Goal: Information Seeking & Learning: Learn about a topic

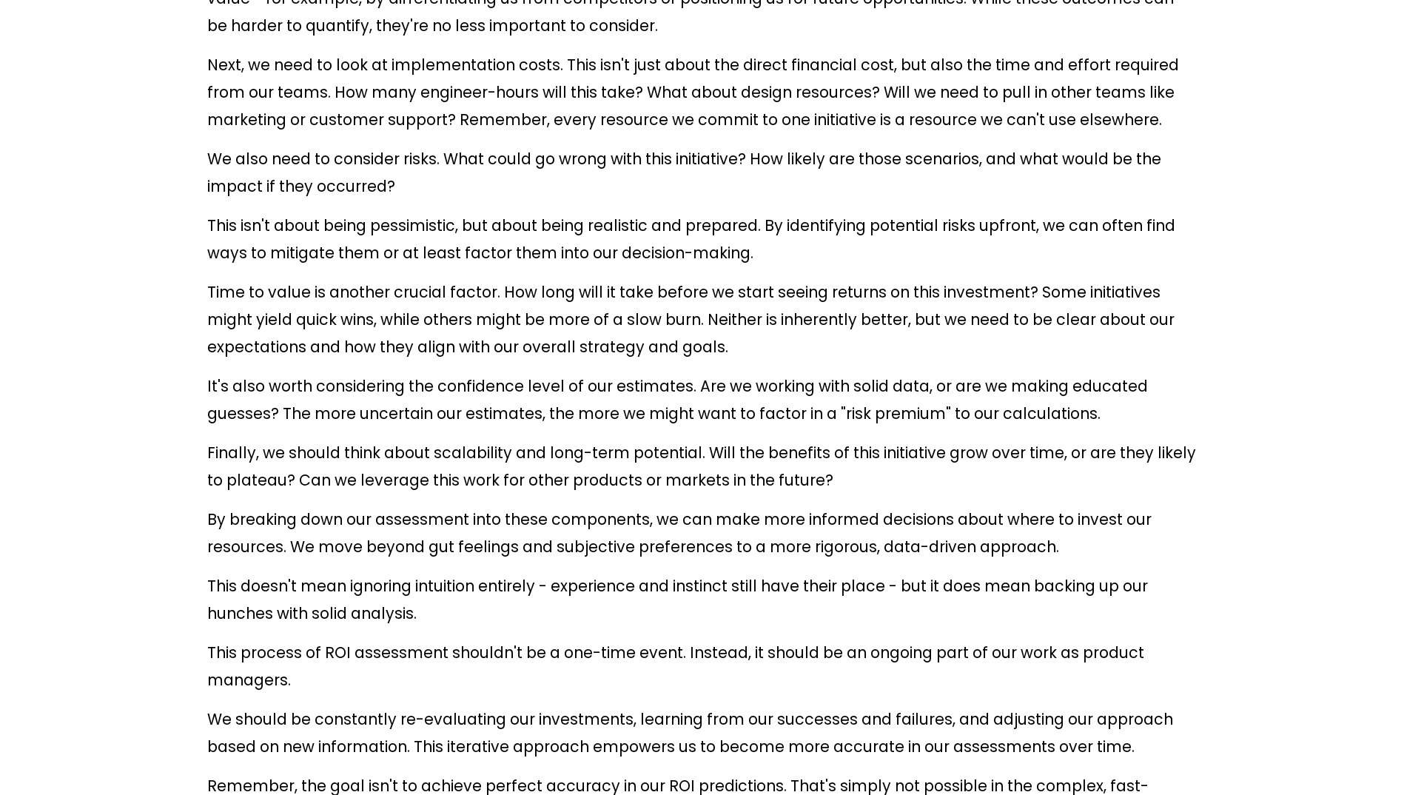
scroll to position [6438, 0]
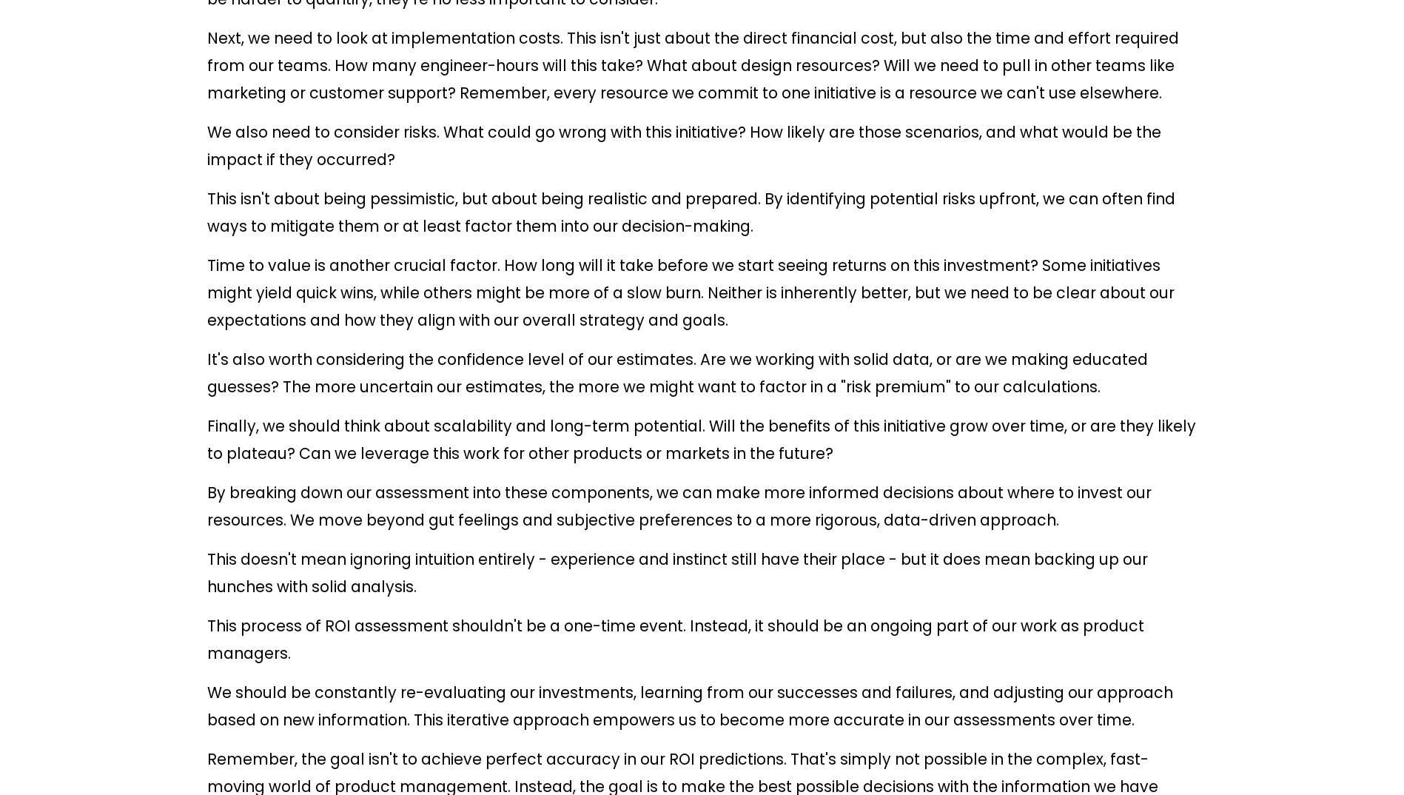
drag, startPoint x: 599, startPoint y: 238, endPoint x: 480, endPoint y: 240, distance: 119.9
drag, startPoint x: 480, startPoint y: 240, endPoint x: 460, endPoint y: 240, distance: 19.2
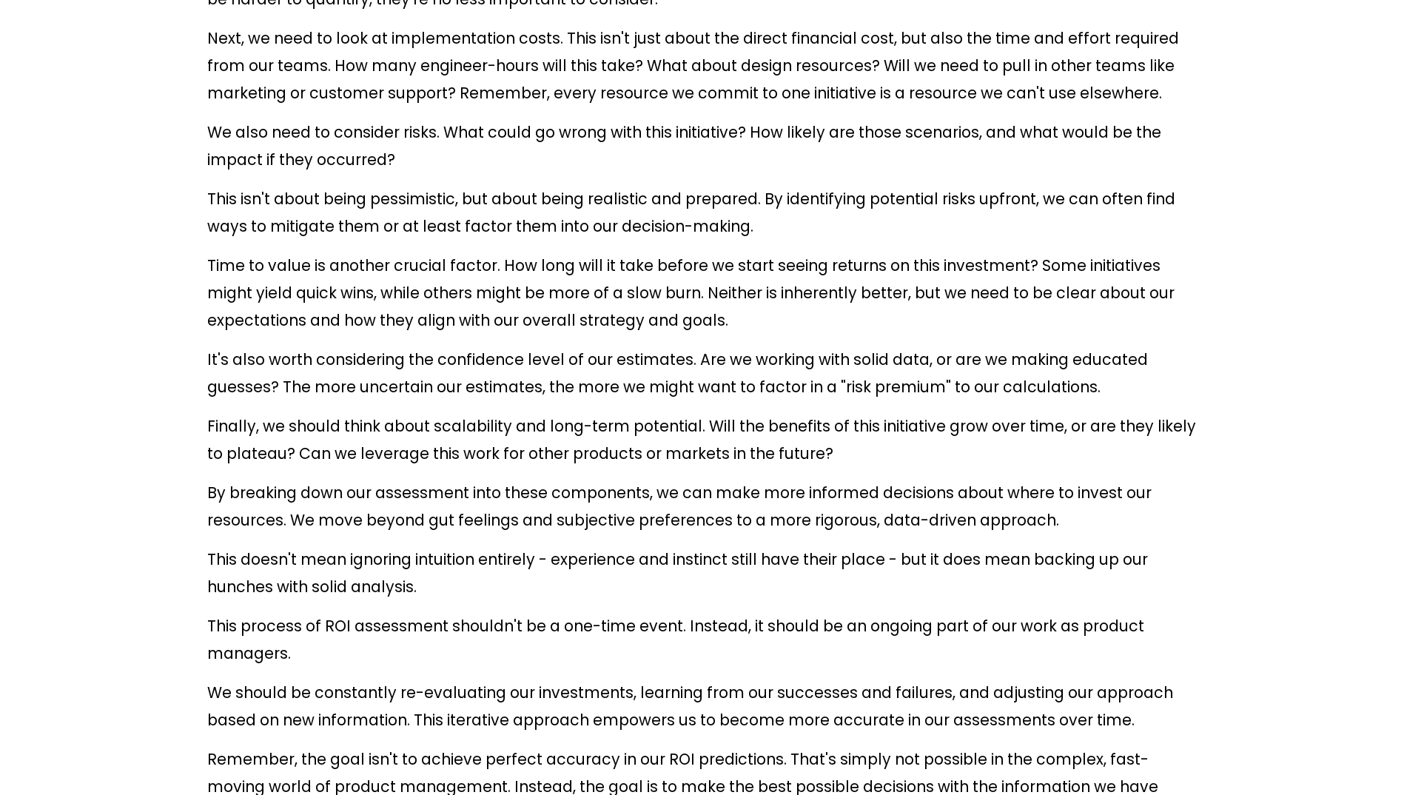
drag, startPoint x: 347, startPoint y: 272, endPoint x: 426, endPoint y: 265, distance: 78.7
drag, startPoint x: 426, startPoint y: 265, endPoint x: 496, endPoint y: 265, distance: 70.3
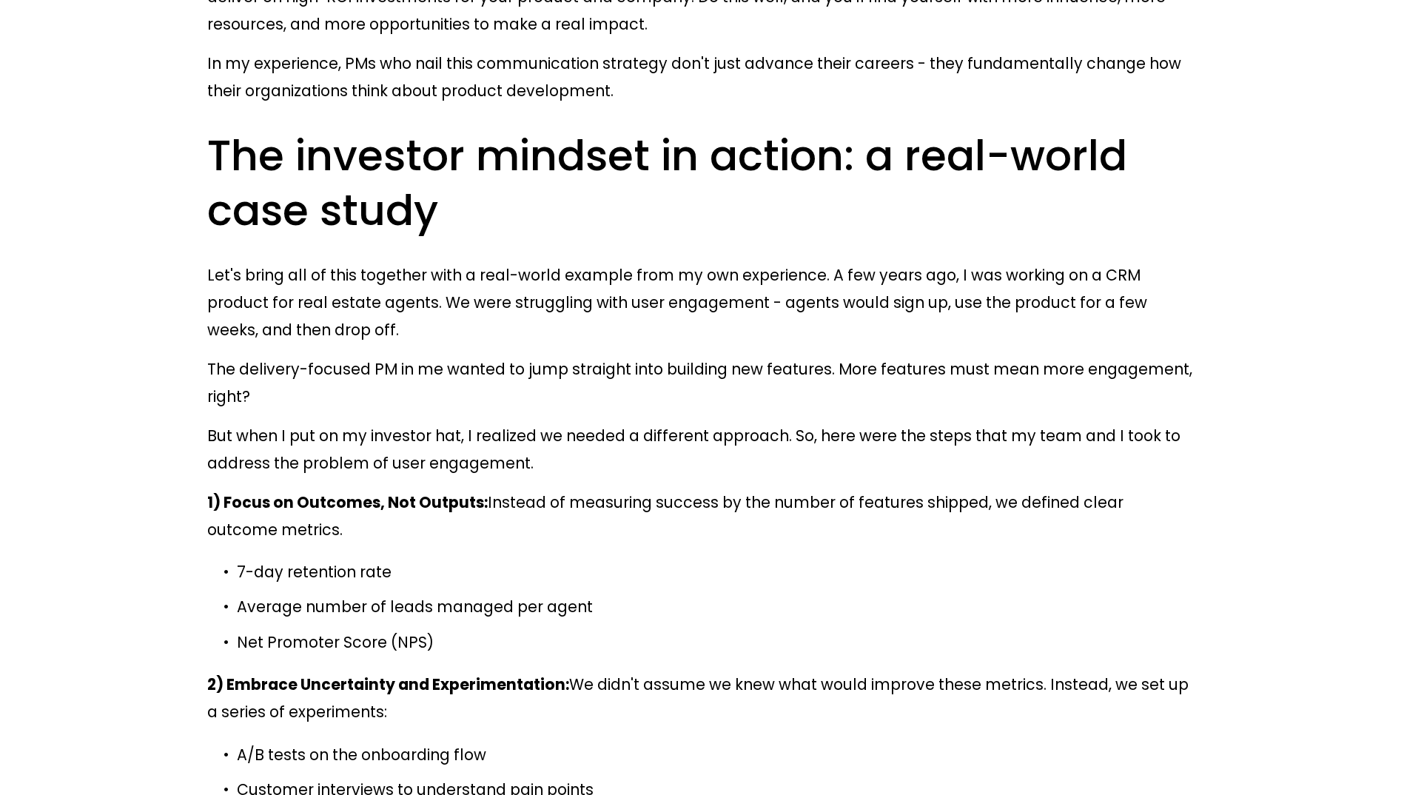
scroll to position [12358, 0]
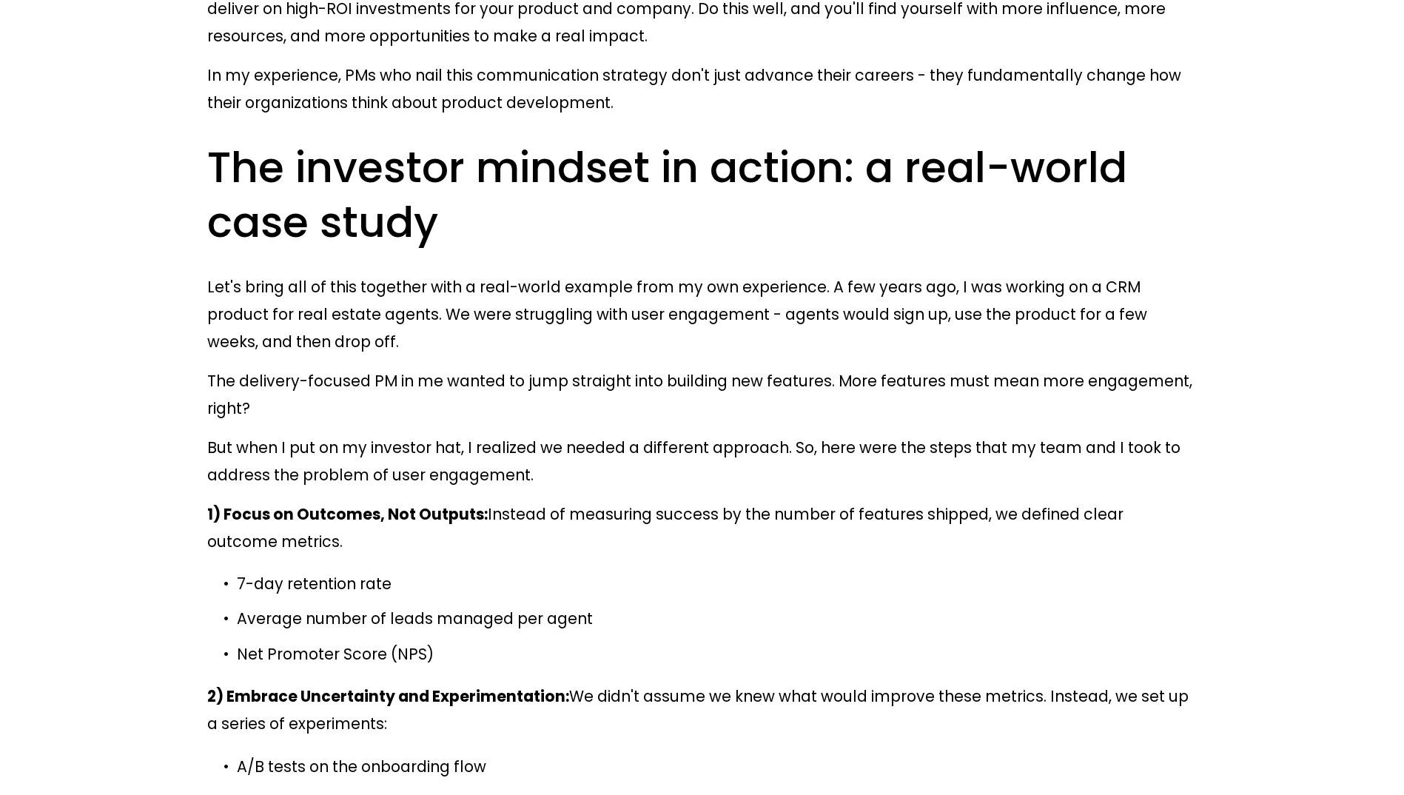
drag, startPoint x: 191, startPoint y: 280, endPoint x: 535, endPoint y: 379, distance: 357.9
drag, startPoint x: 535, startPoint y: 379, endPoint x: 482, endPoint y: 456, distance: 93.6
drag, startPoint x: 274, startPoint y: 371, endPoint x: 611, endPoint y: 380, distance: 336.8
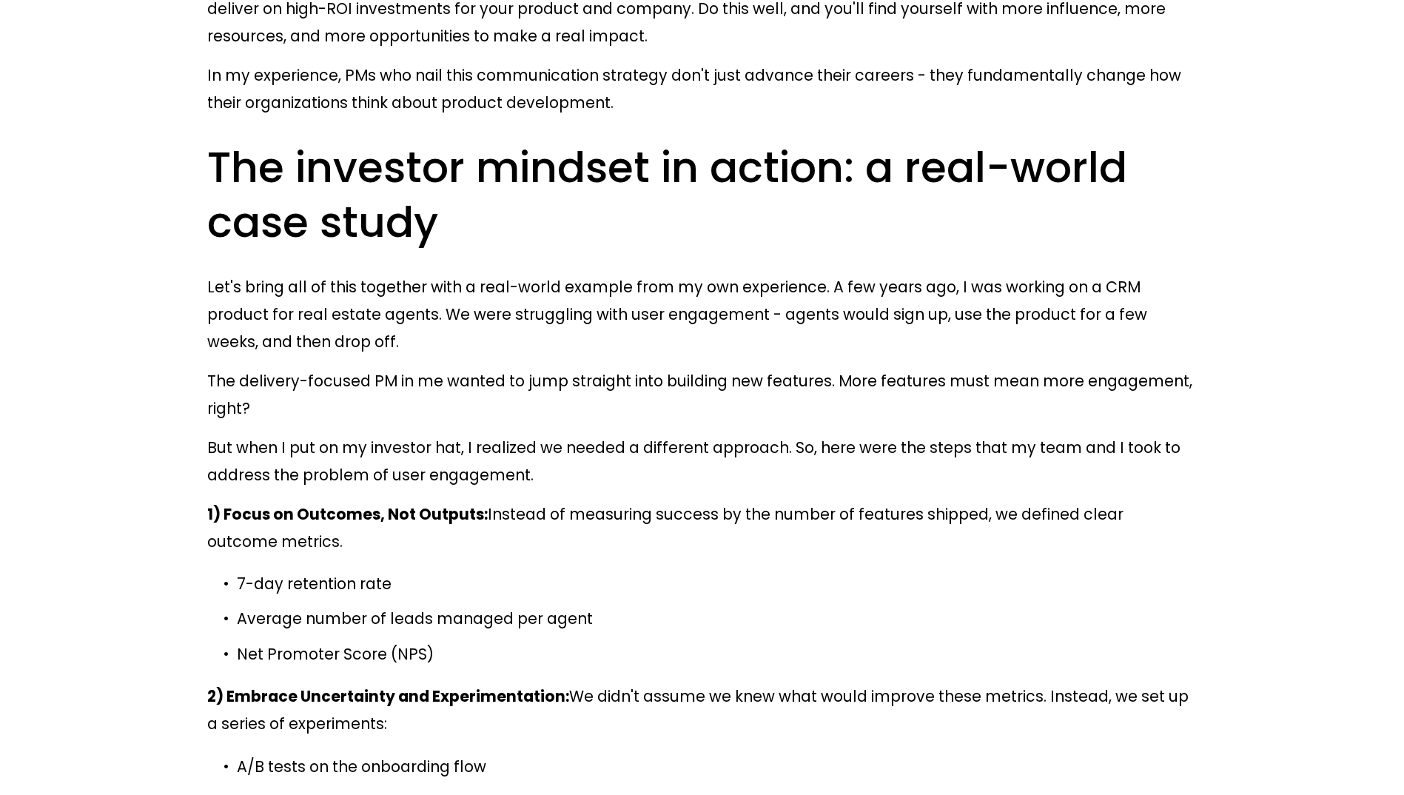
drag, startPoint x: 611, startPoint y: 380, endPoint x: 555, endPoint y: 424, distance: 70.6
drag, startPoint x: 234, startPoint y: 414, endPoint x: 360, endPoint y: 406, distance: 126.9
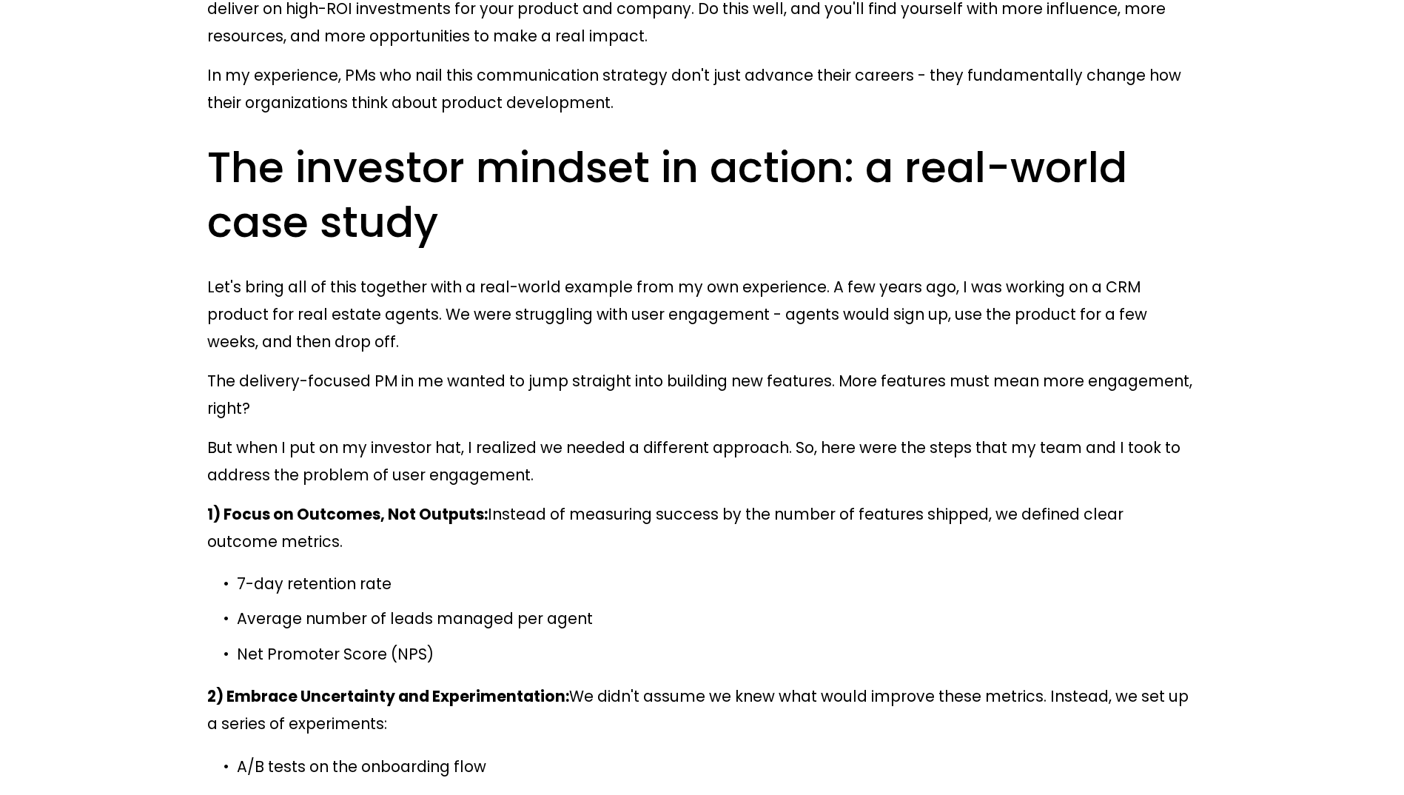
drag, startPoint x: 360, startPoint y: 406, endPoint x: 383, endPoint y: 407, distance: 22.3
drag, startPoint x: 548, startPoint y: 413, endPoint x: 809, endPoint y: 408, distance: 260.5
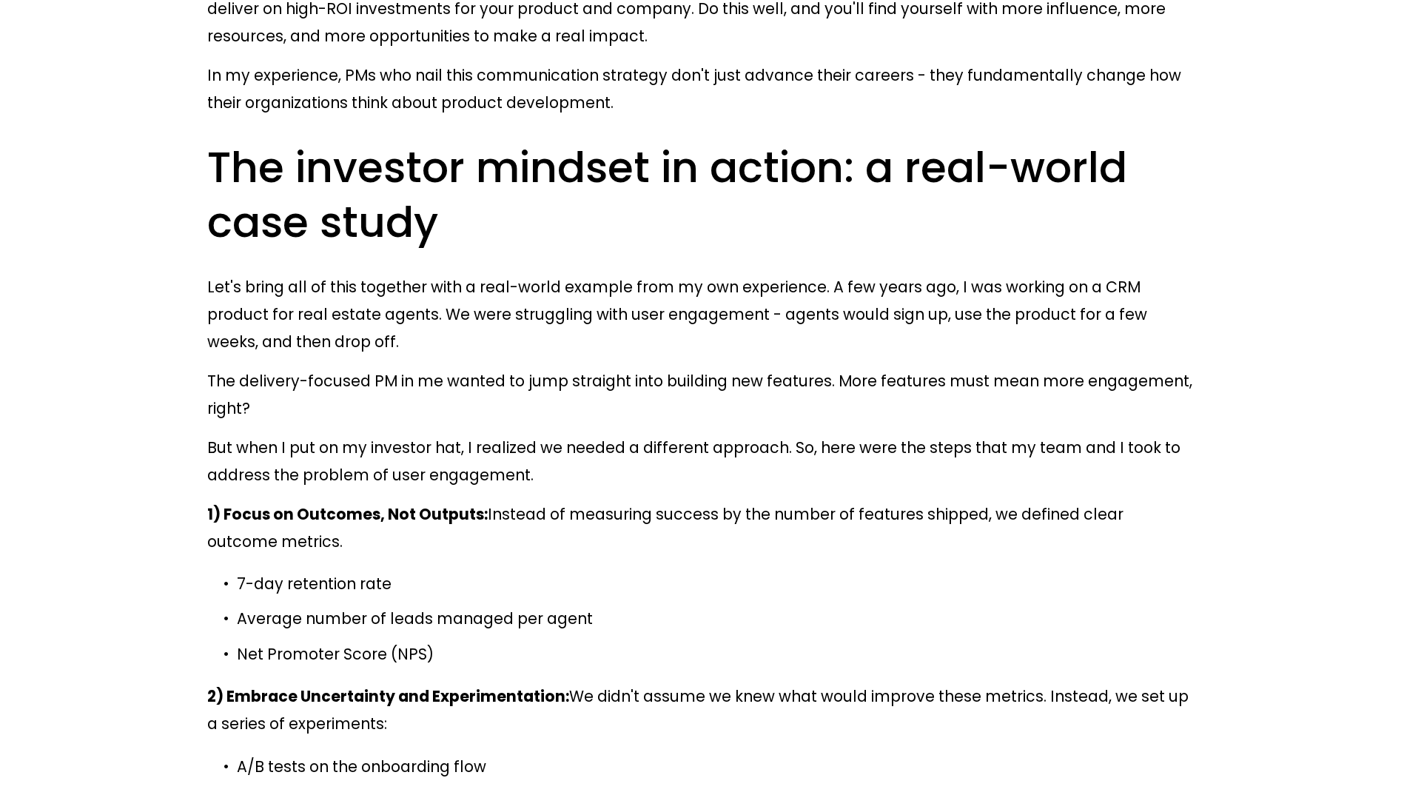
drag, startPoint x: 809, startPoint y: 408, endPoint x: 537, endPoint y: 411, distance: 272.3
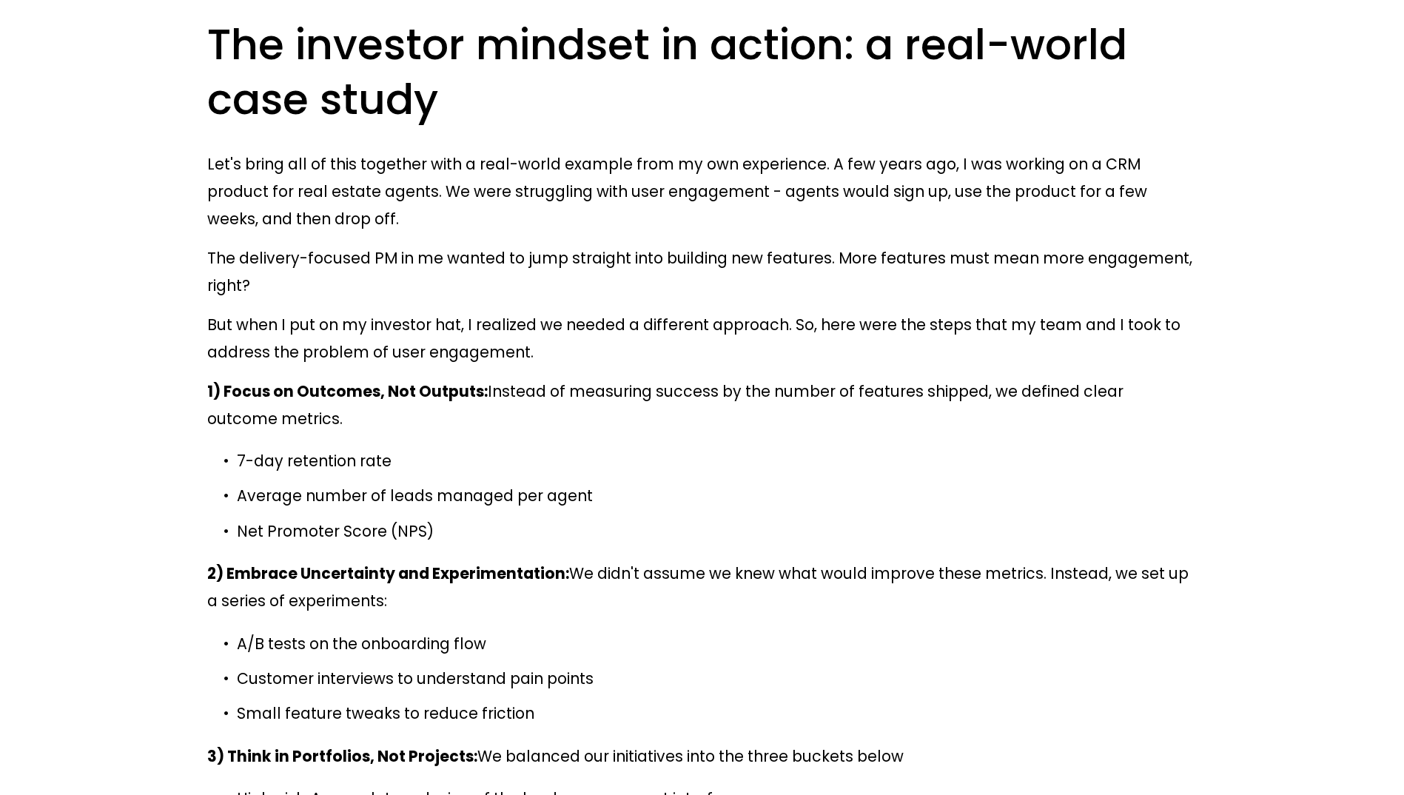
scroll to position [12507, 0]
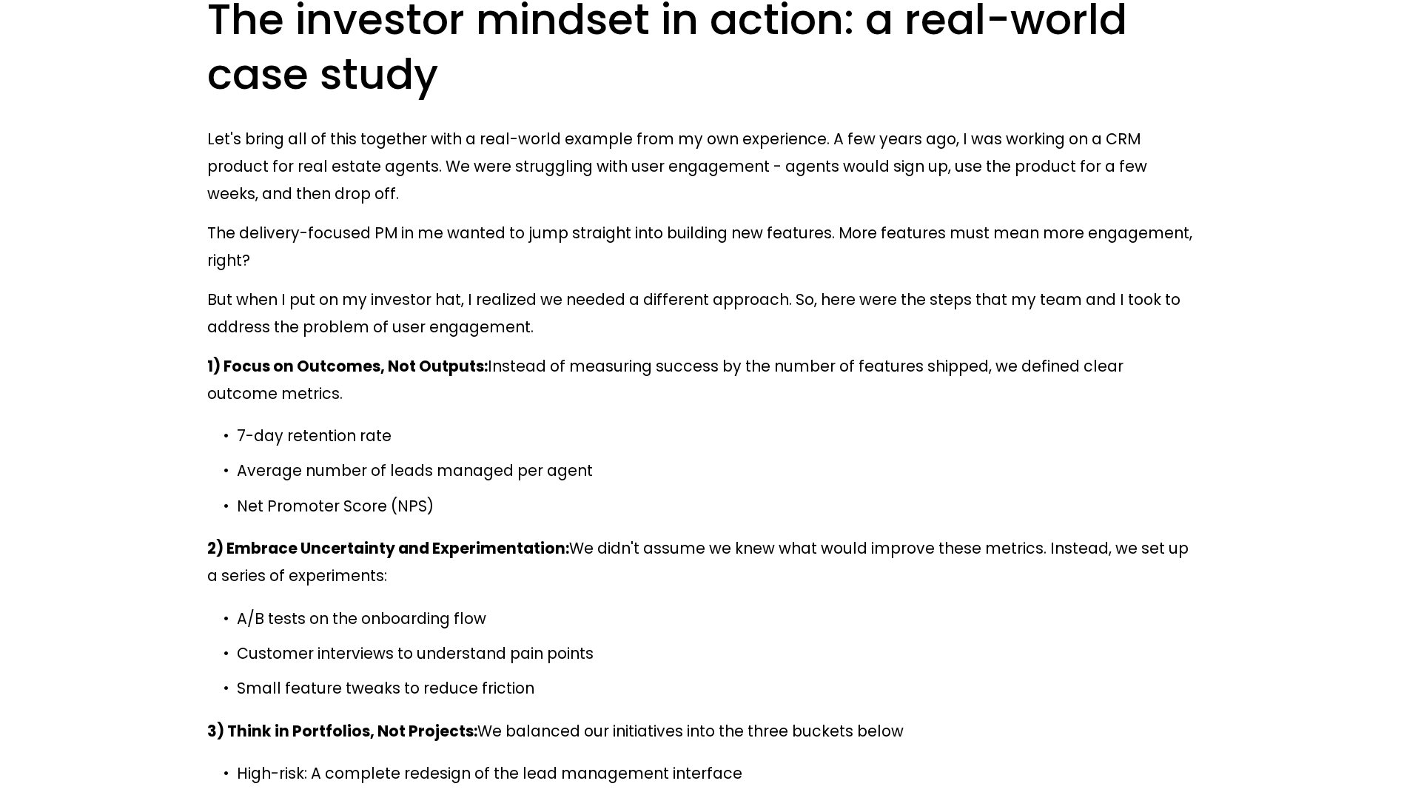
drag, startPoint x: 302, startPoint y: 395, endPoint x: 728, endPoint y: 394, distance: 426.3
drag, startPoint x: 728, startPoint y: 394, endPoint x: 637, endPoint y: 450, distance: 107.0
drag, startPoint x: 444, startPoint y: 439, endPoint x: 700, endPoint y: 428, distance: 256.3
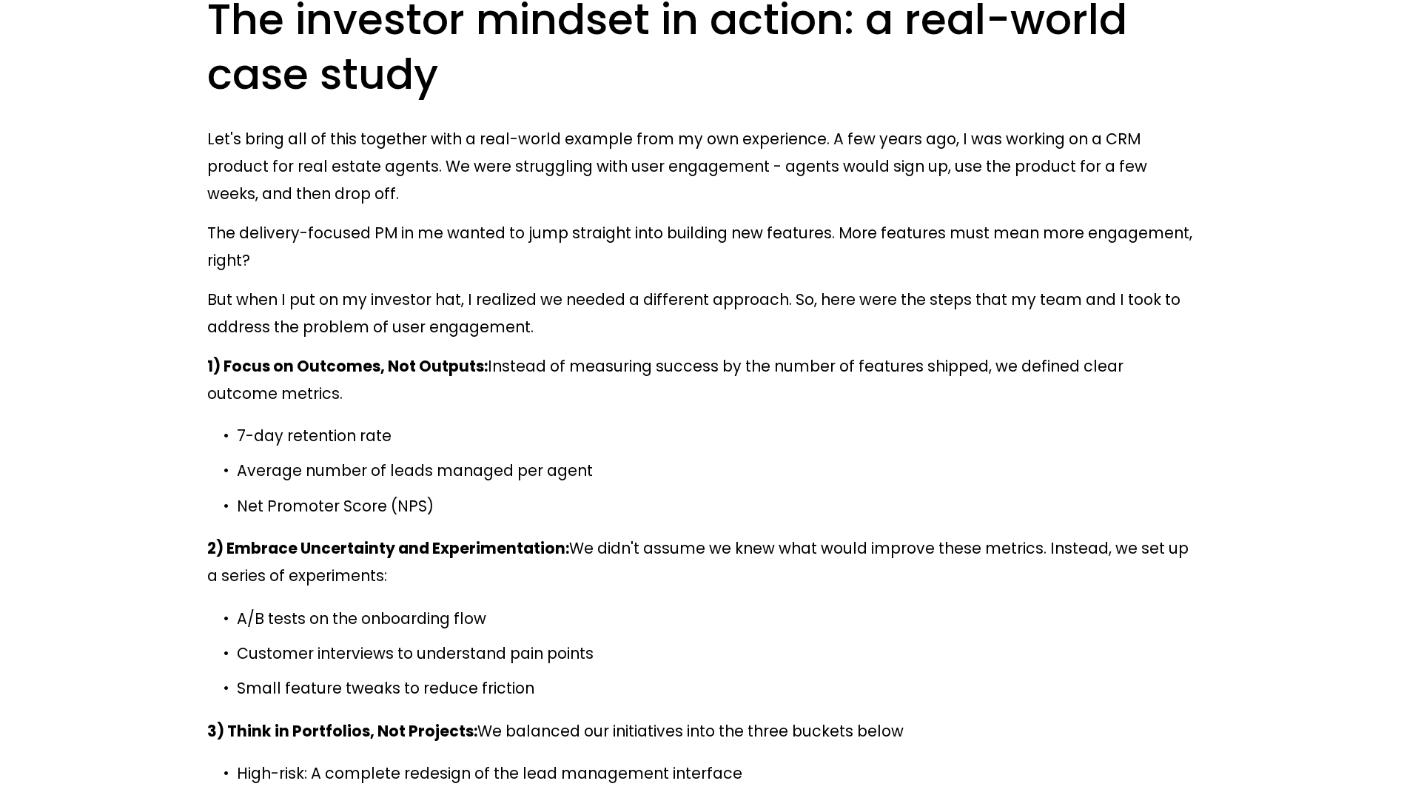
drag, startPoint x: 700, startPoint y: 428, endPoint x: 796, endPoint y: 437, distance: 96.6
drag, startPoint x: 796, startPoint y: 437, endPoint x: 652, endPoint y: 440, distance: 144.3
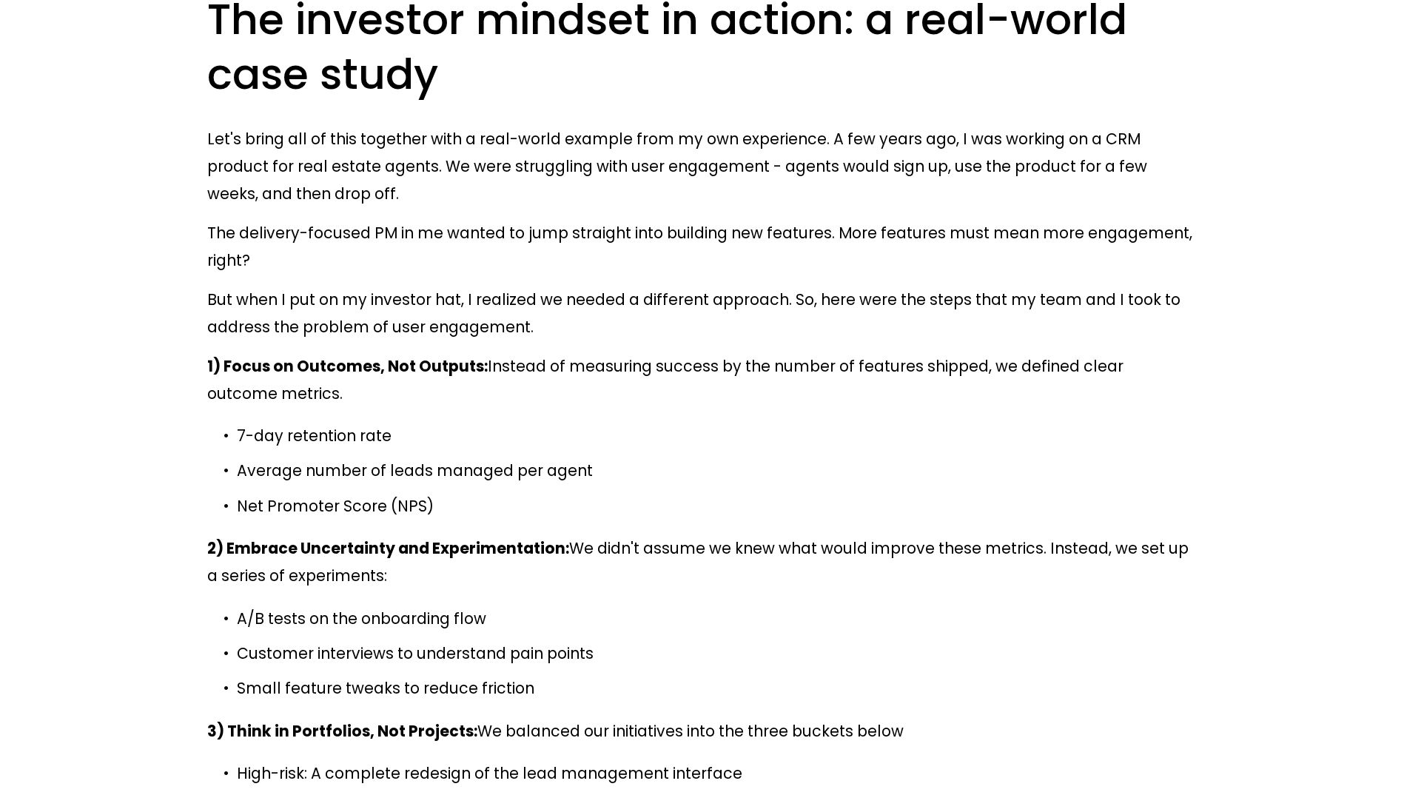
drag, startPoint x: 652, startPoint y: 440, endPoint x: 632, endPoint y: 443, distance: 20.2
drag, startPoint x: 205, startPoint y: 468, endPoint x: 653, endPoint y: 504, distance: 449.2
drag, startPoint x: 653, startPoint y: 504, endPoint x: 594, endPoint y: 528, distance: 63.8
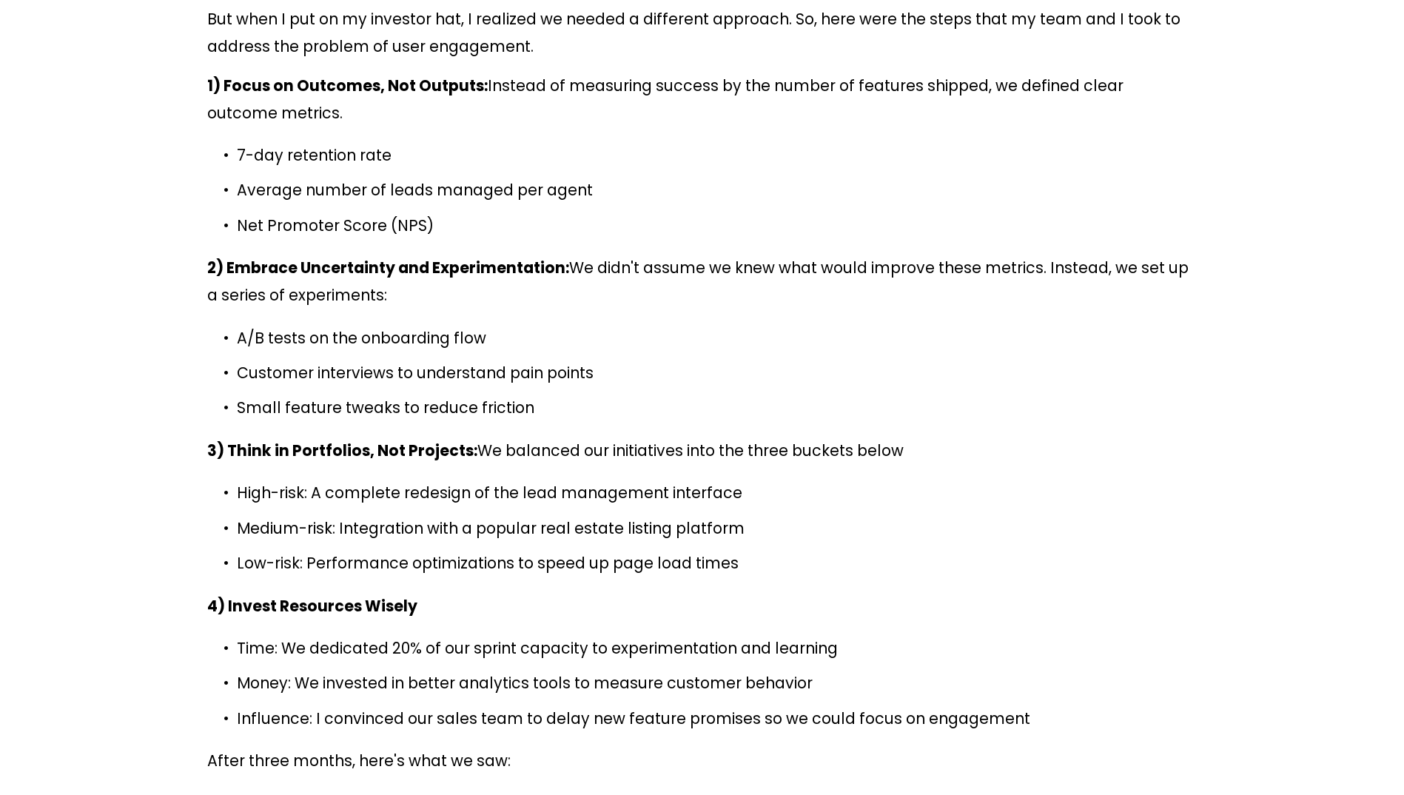
scroll to position [12803, 0]
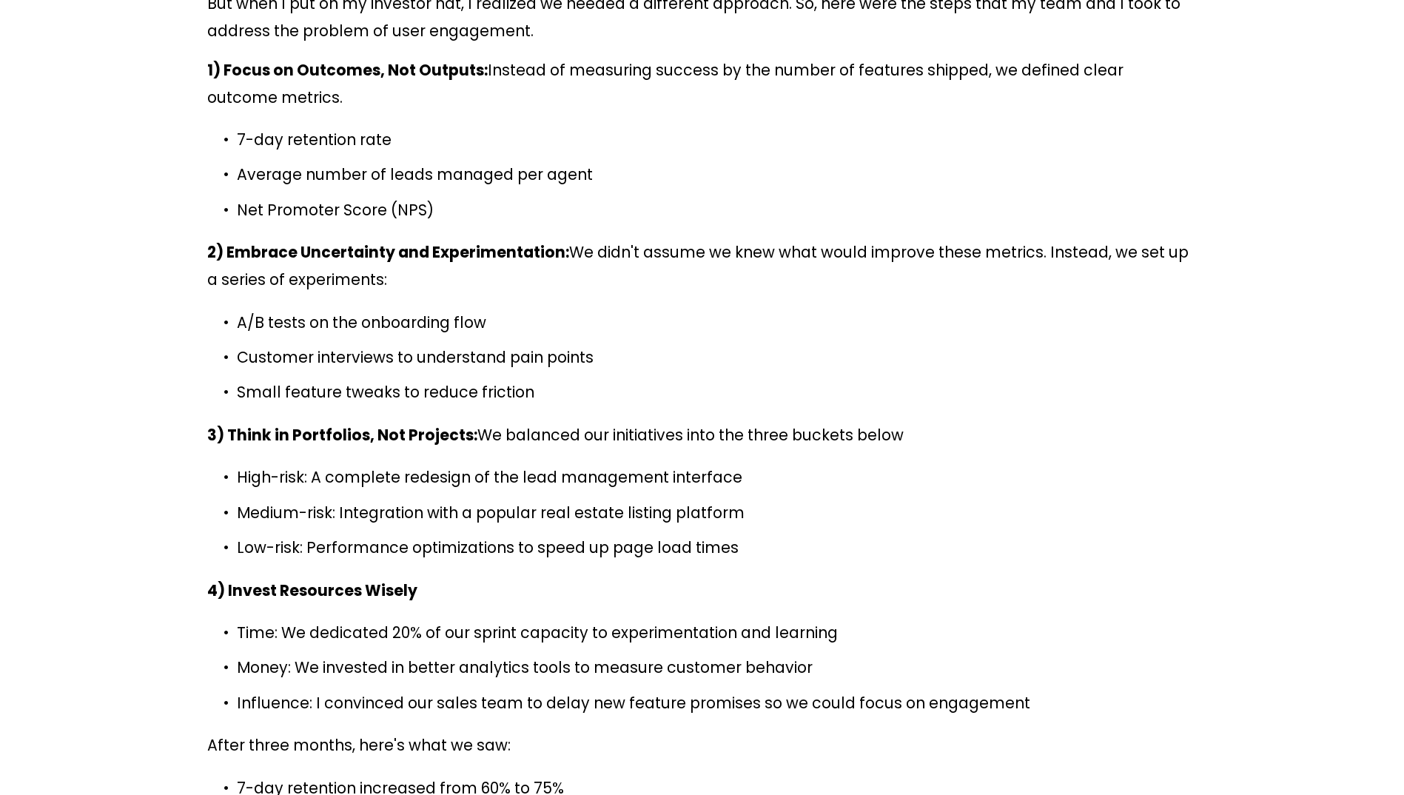
drag, startPoint x: 215, startPoint y: 364, endPoint x: 764, endPoint y: 371, distance: 549.2
drag, startPoint x: 764, startPoint y: 371, endPoint x: 759, endPoint y: 390, distance: 19.2
drag, startPoint x: 737, startPoint y: 416, endPoint x: 192, endPoint y: 363, distance: 547.2
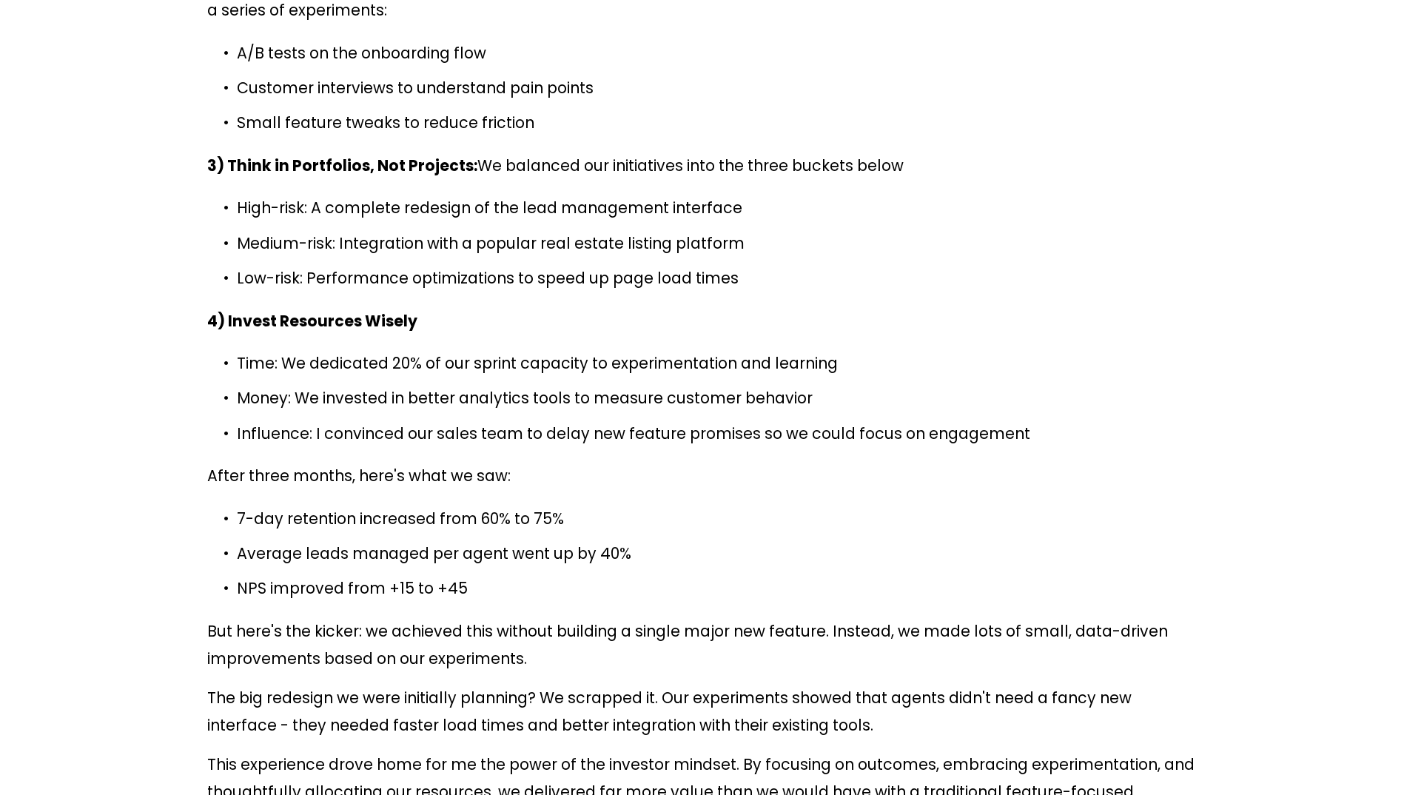
scroll to position [13099, 0]
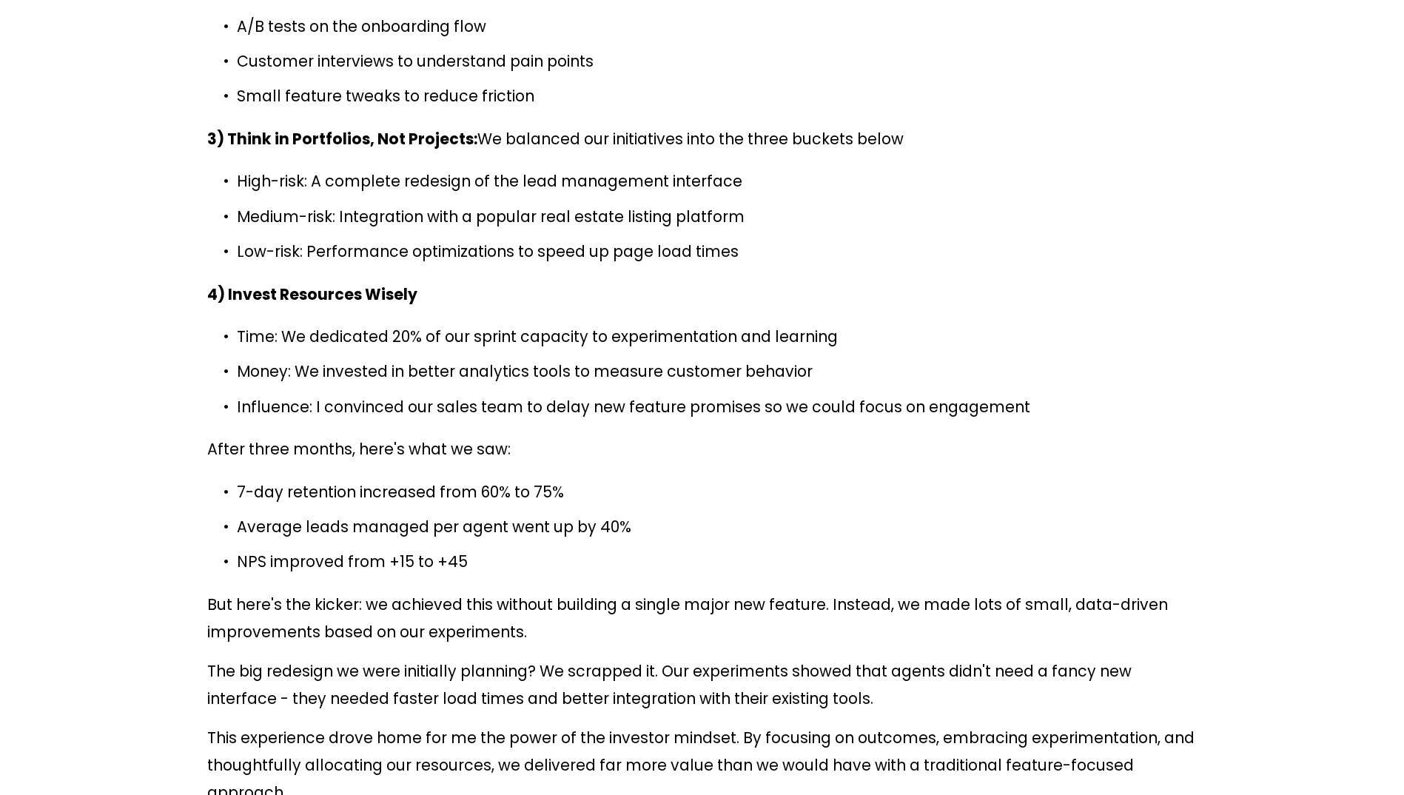
drag, startPoint x: 211, startPoint y: 232, endPoint x: 480, endPoint y: 224, distance: 269.5
drag, startPoint x: 480, startPoint y: 224, endPoint x: 405, endPoint y: 280, distance: 93.7
drag, startPoint x: 317, startPoint y: 290, endPoint x: 634, endPoint y: 330, distance: 319.2
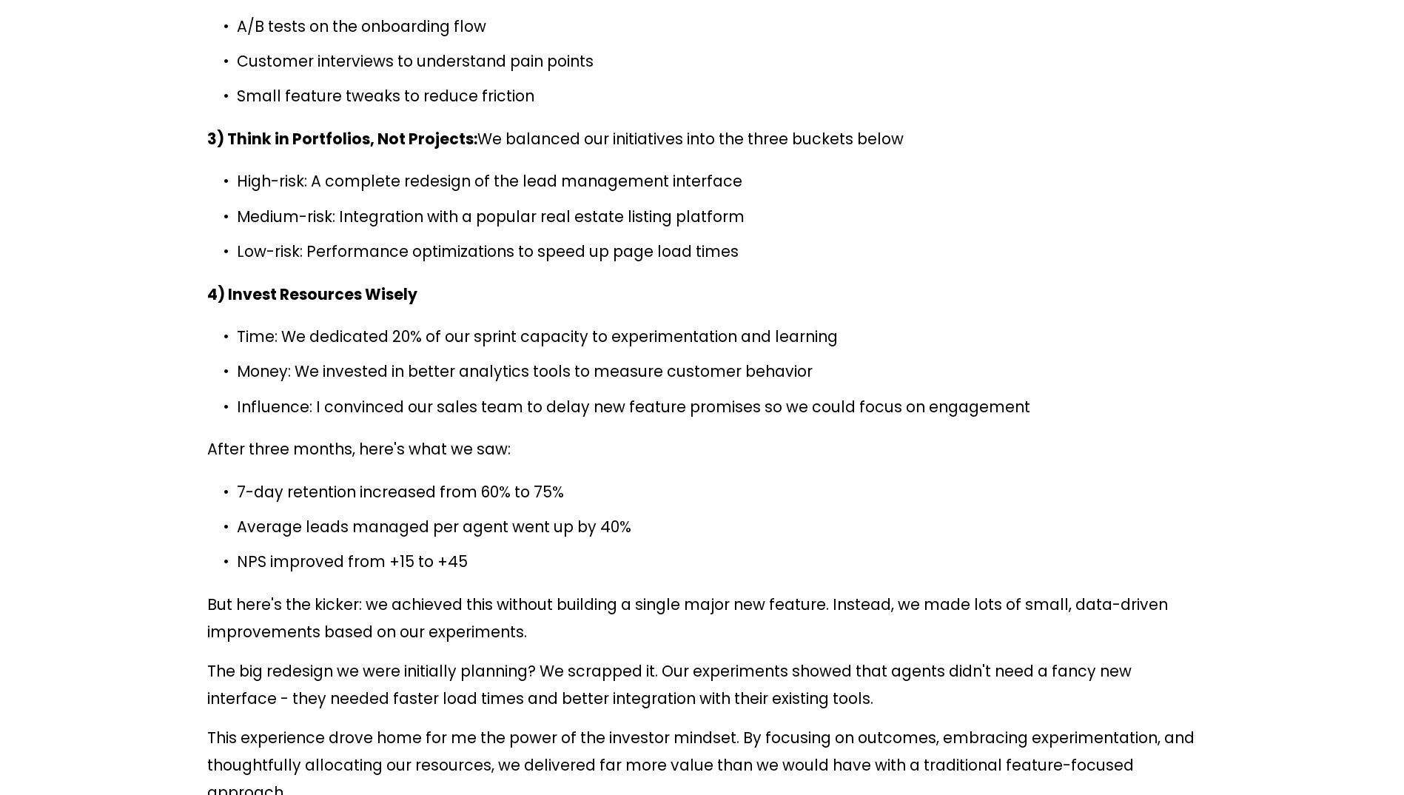
drag, startPoint x: 617, startPoint y: 318, endPoint x: 376, endPoint y: 334, distance: 241.8
drag, startPoint x: 376, startPoint y: 334, endPoint x: 454, endPoint y: 349, distance: 79.8
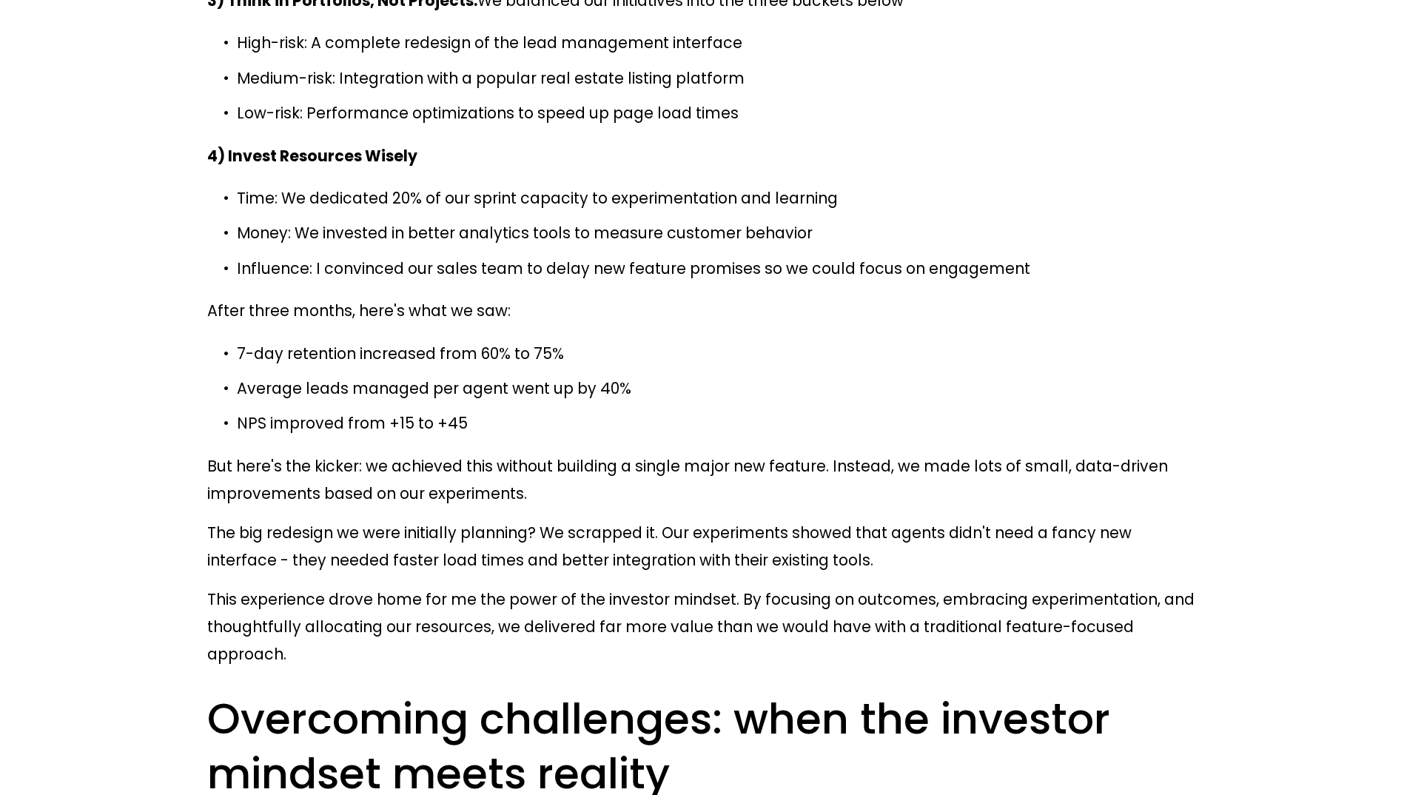
scroll to position [13321, 0]
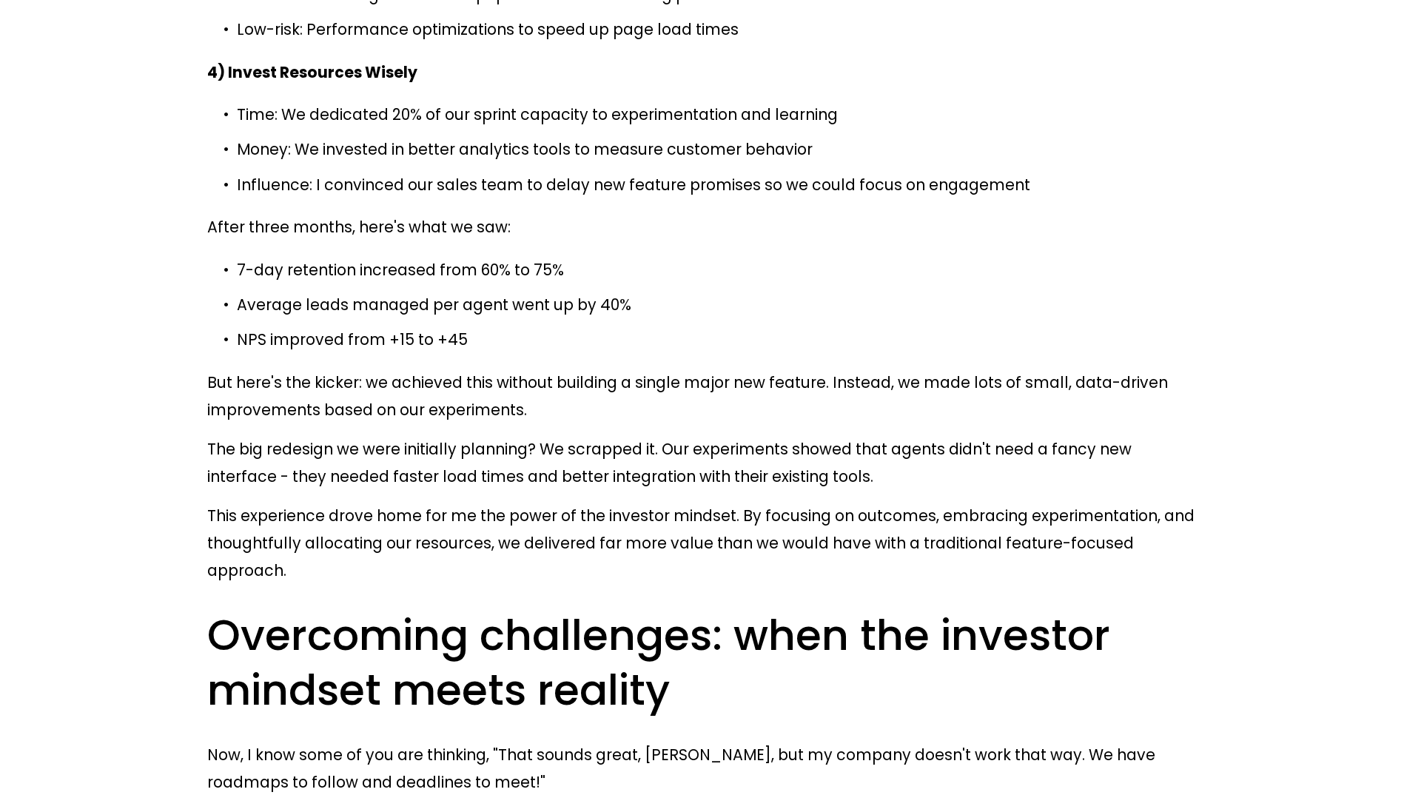
drag, startPoint x: 335, startPoint y: 309, endPoint x: 615, endPoint y: 298, distance: 279.9
drag, startPoint x: 615, startPoint y: 298, endPoint x: 579, endPoint y: 342, distance: 56.3
drag, startPoint x: 542, startPoint y: 348, endPoint x: 263, endPoint y: 352, distance: 278.3
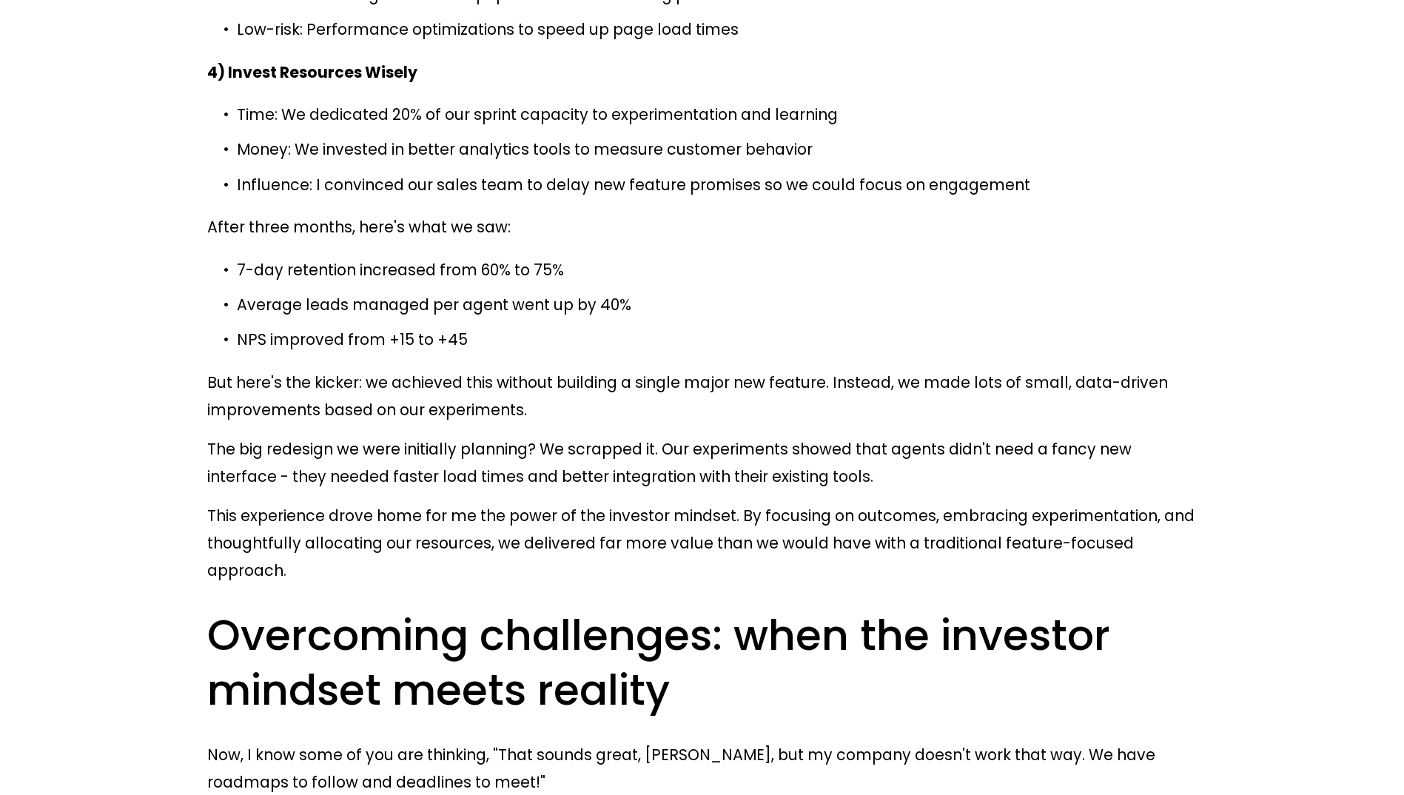
drag, startPoint x: 263, startPoint y: 352, endPoint x: 241, endPoint y: 344, distance: 23.4
drag, startPoint x: 241, startPoint y: 344, endPoint x: 609, endPoint y: 348, distance: 367.8
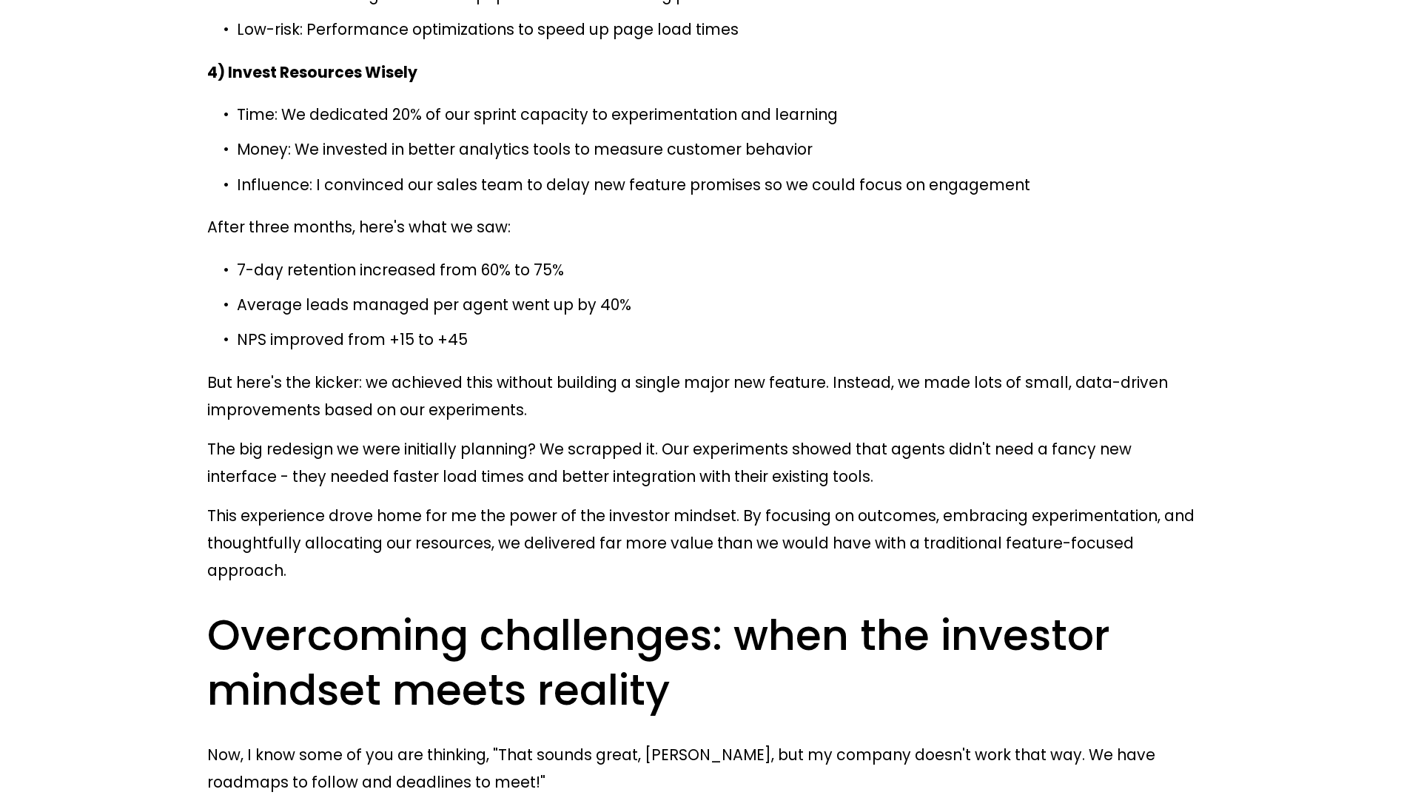
drag, startPoint x: 609, startPoint y: 348, endPoint x: 664, endPoint y: 350, distance: 54.8
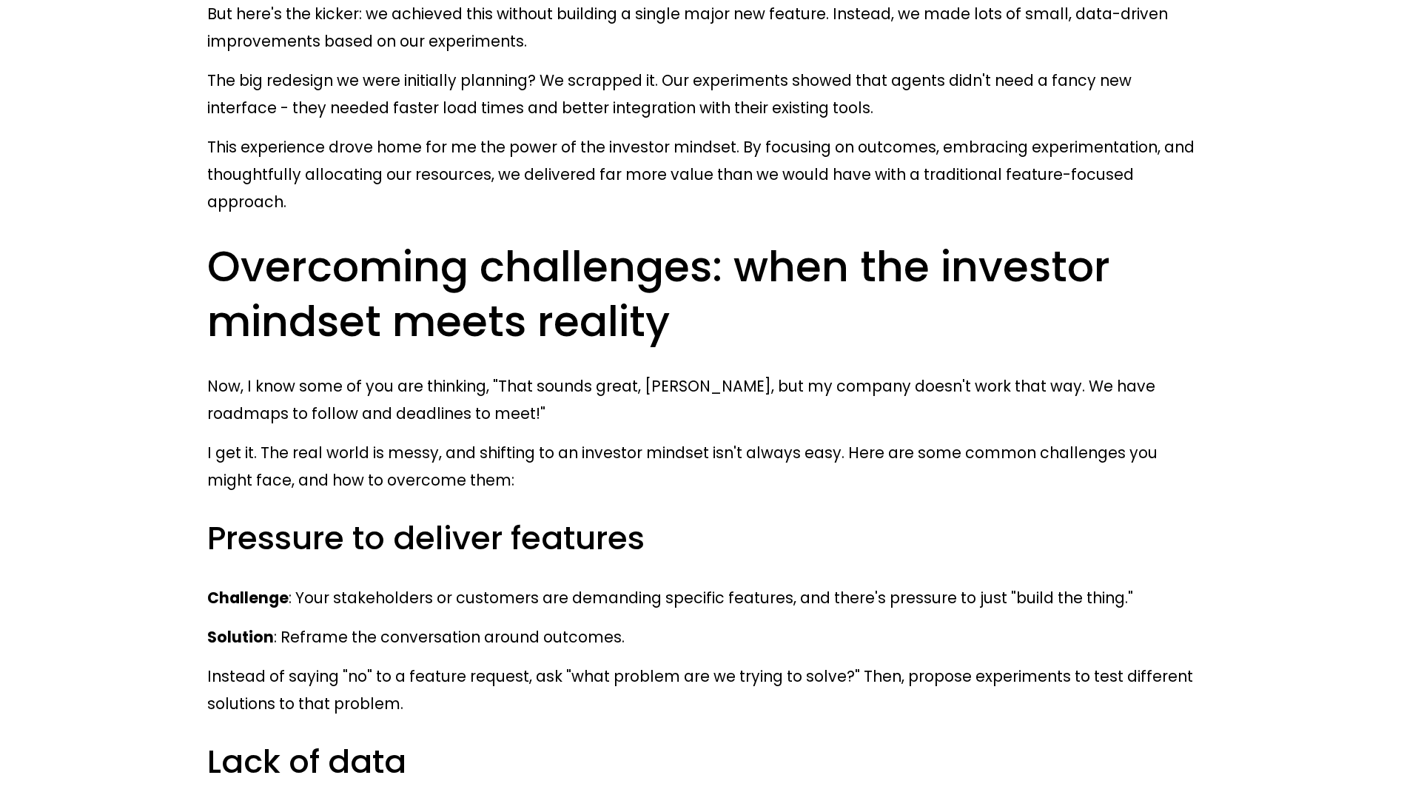
scroll to position [13691, 0]
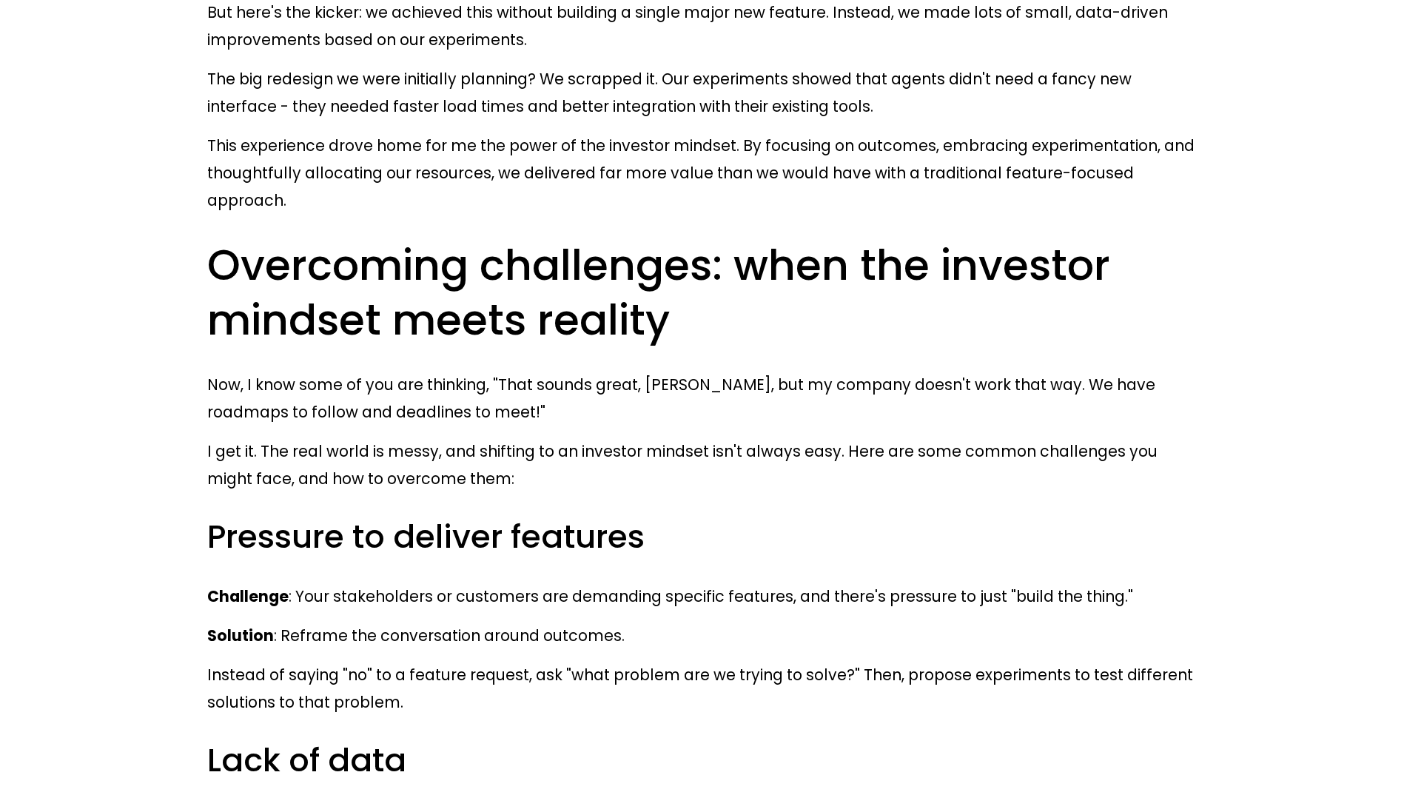
drag, startPoint x: 237, startPoint y: 260, endPoint x: 428, endPoint y: 331, distance: 203.5
drag, startPoint x: 428, startPoint y: 331, endPoint x: 414, endPoint y: 347, distance: 21.0
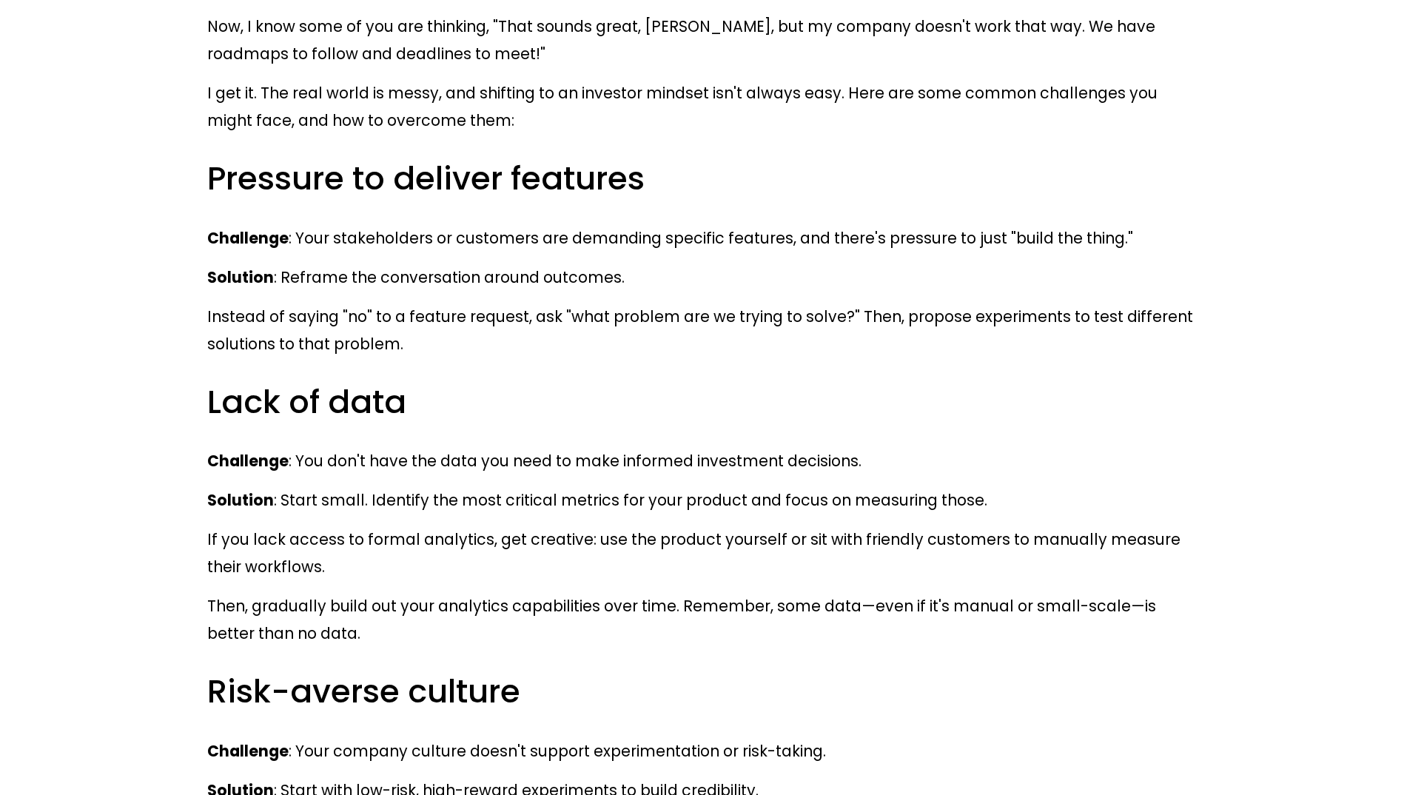
scroll to position [14135, 0]
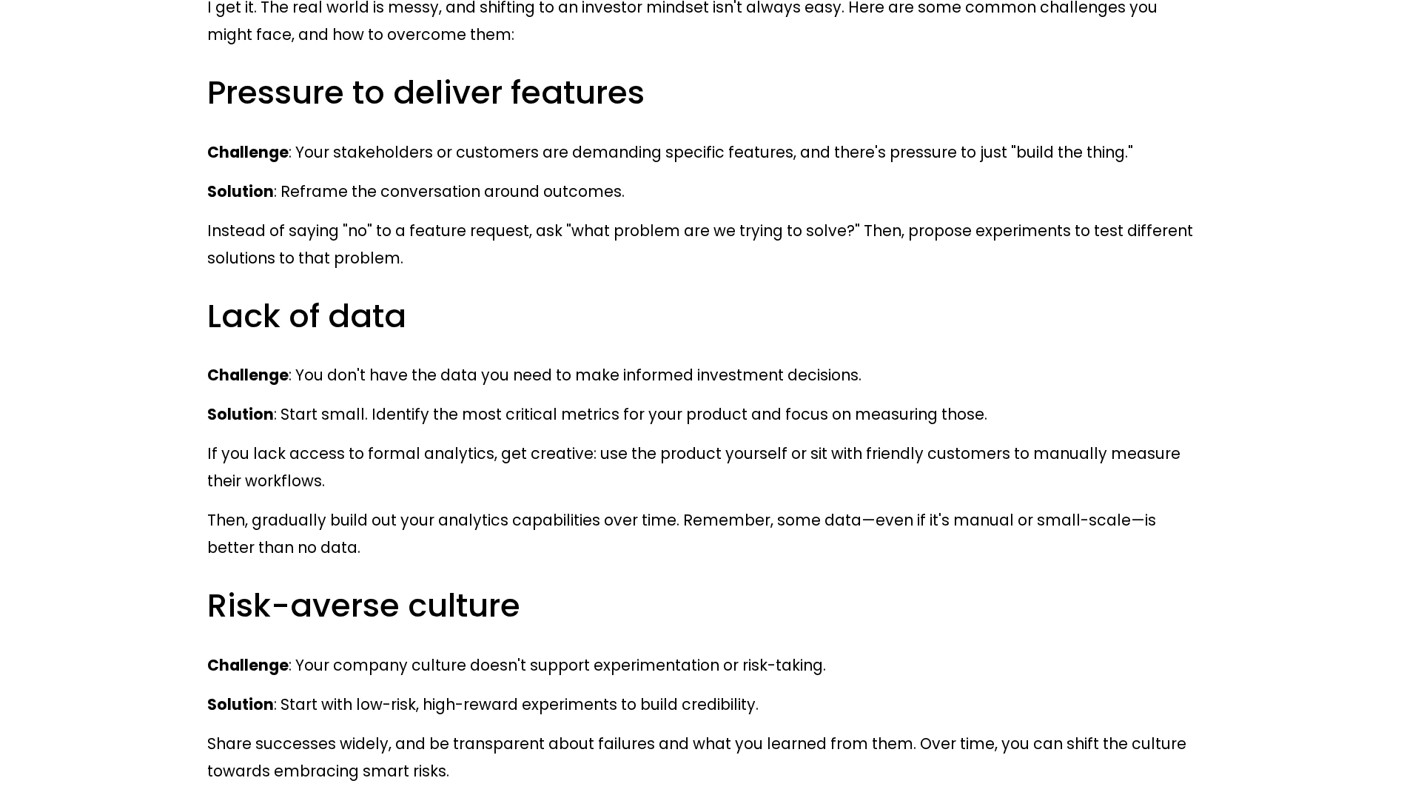
drag, startPoint x: 209, startPoint y: 287, endPoint x: 561, endPoint y: 452, distance: 388.3
drag, startPoint x: 561, startPoint y: 452, endPoint x: 547, endPoint y: 489, distance: 39.6
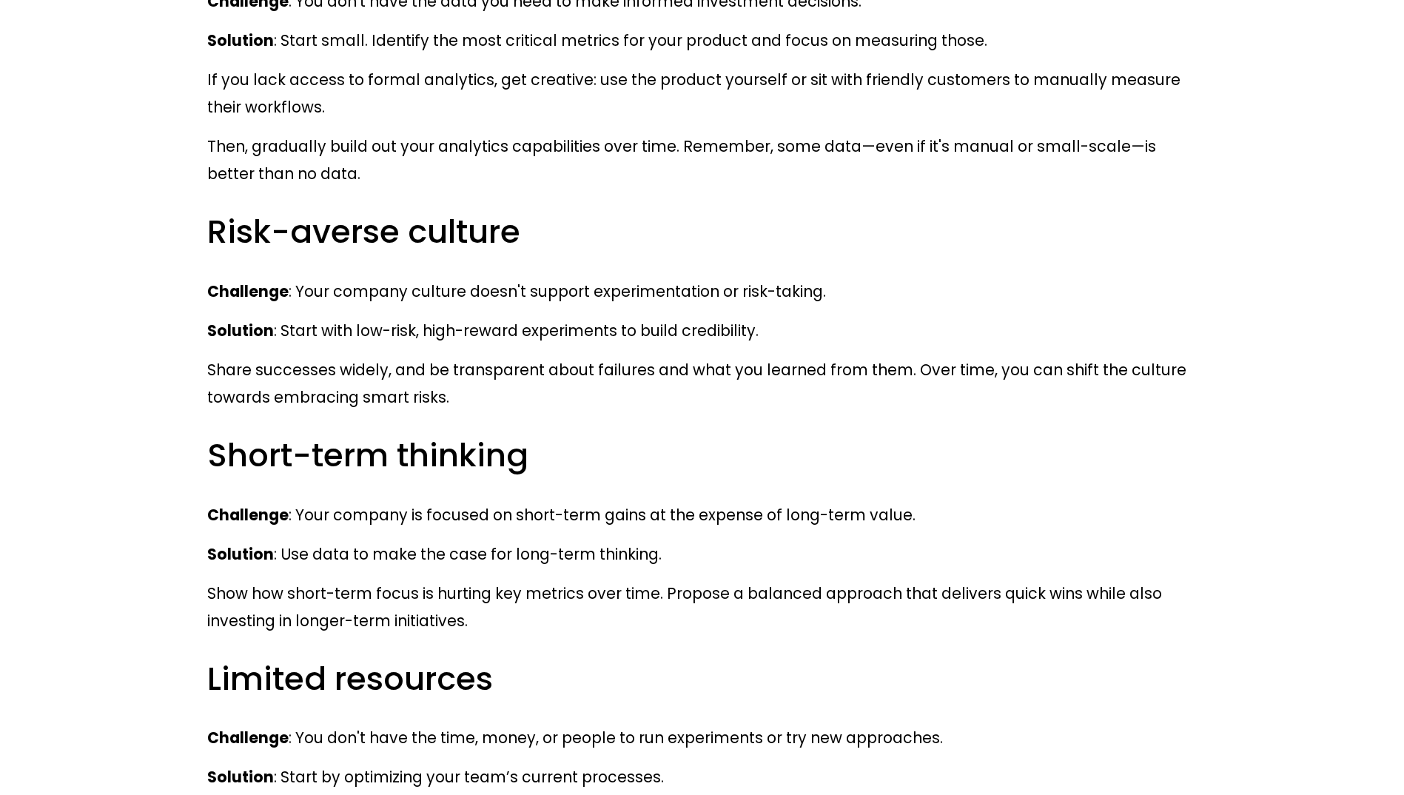
scroll to position [14505, 0]
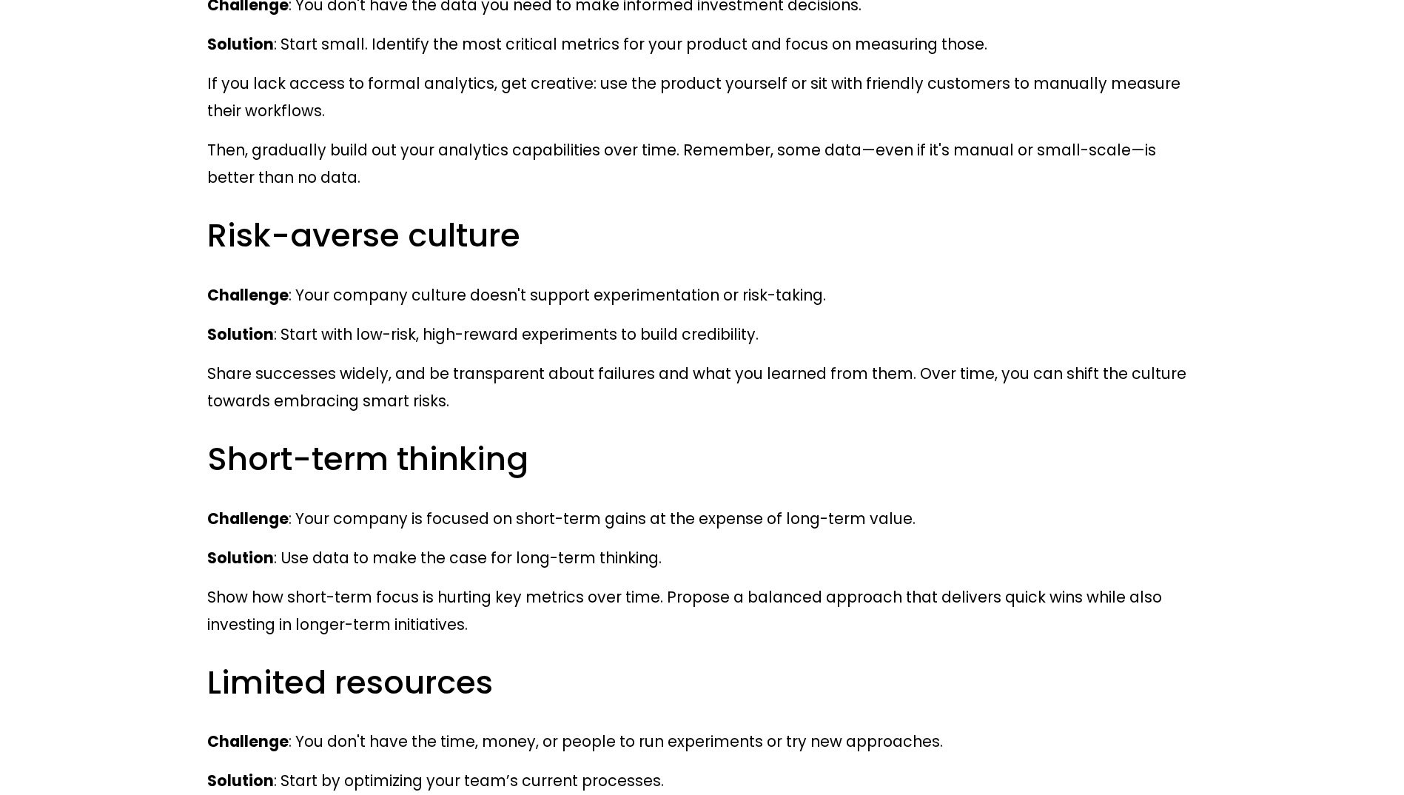
drag, startPoint x: 243, startPoint y: 209, endPoint x: 697, endPoint y: 297, distance: 462.1
drag, startPoint x: 697, startPoint y: 297, endPoint x: 557, endPoint y: 350, distance: 149.4
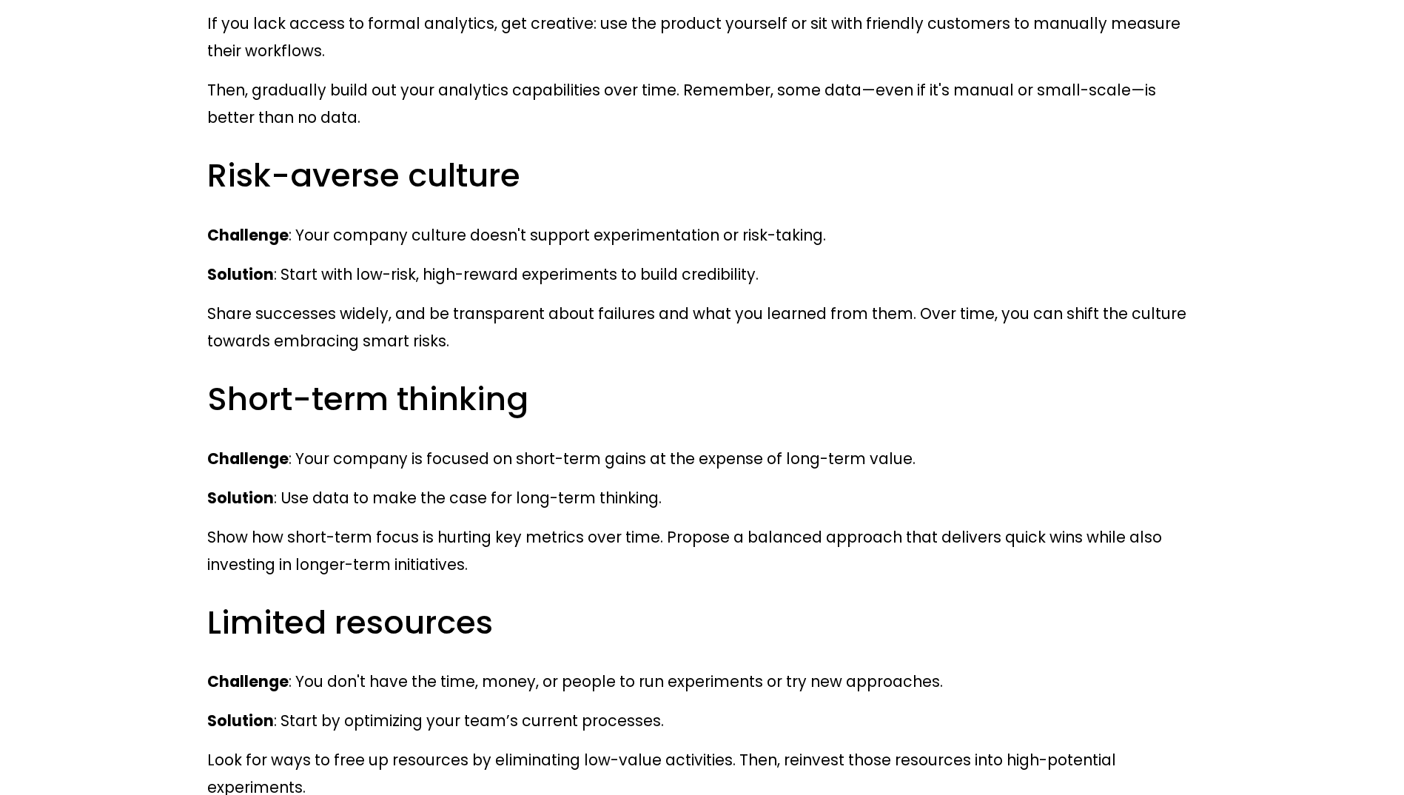
scroll to position [14801, 0]
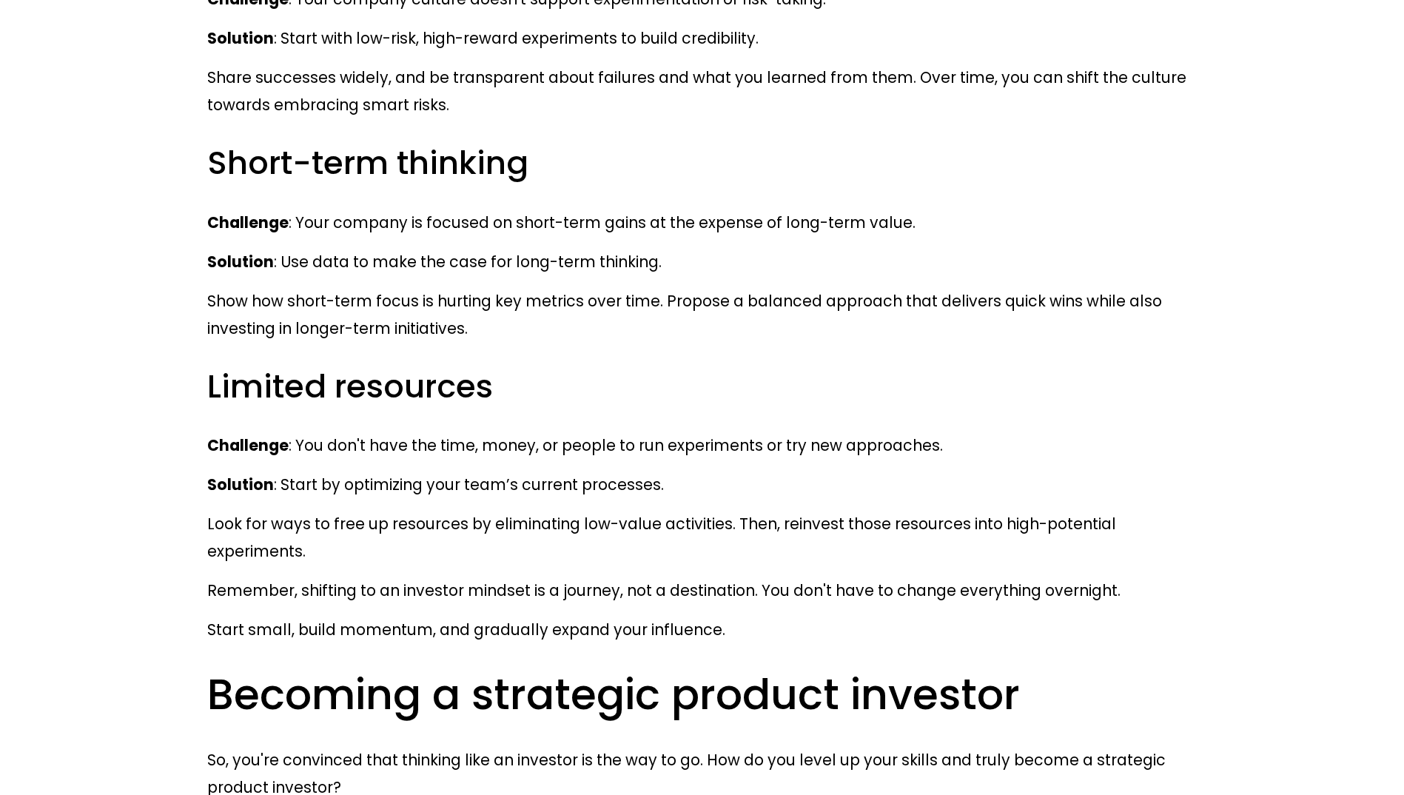
drag, startPoint x: 209, startPoint y: 87, endPoint x: 383, endPoint y: 138, distance: 181.2
drag, startPoint x: 383, startPoint y: 138, endPoint x: 403, endPoint y: 155, distance: 26.7
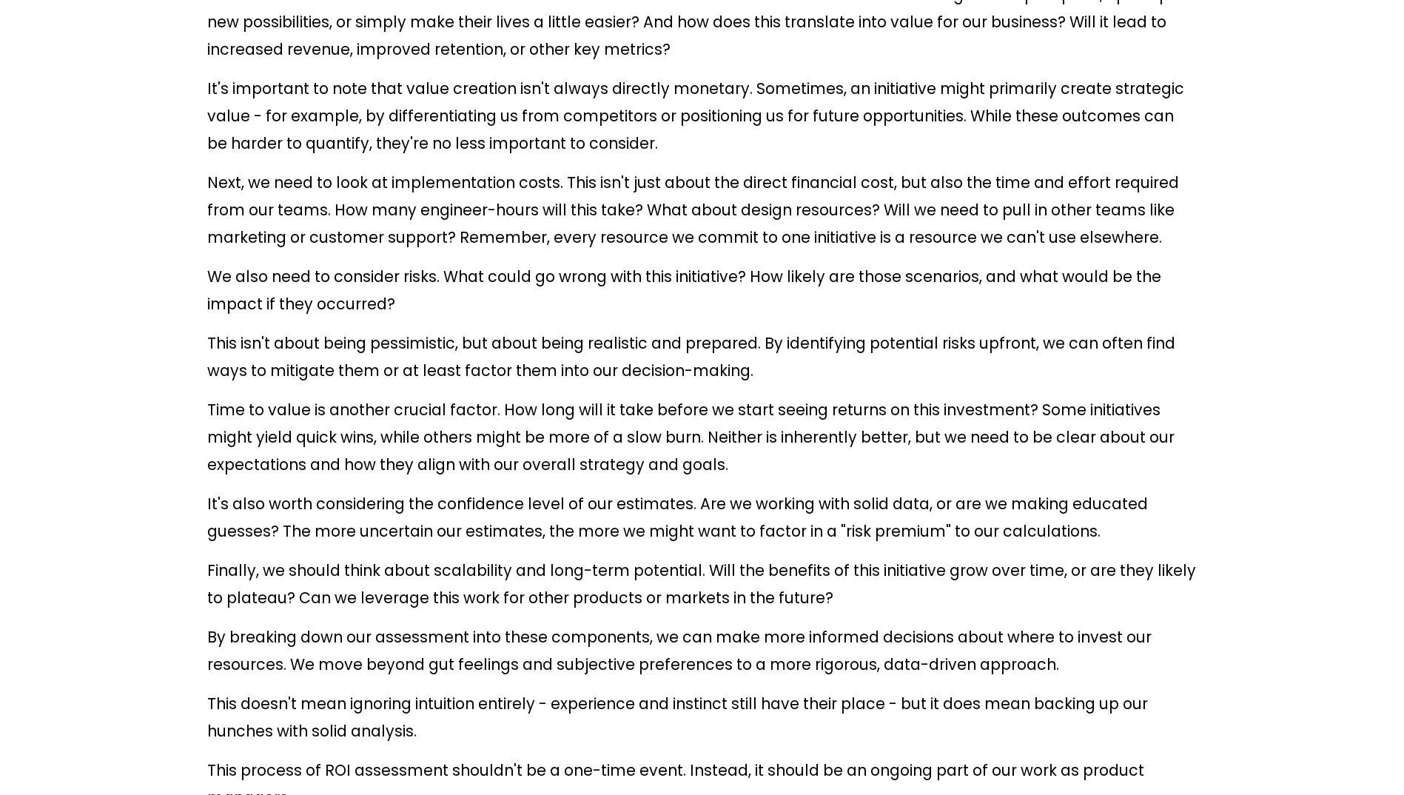
scroll to position [6290, 0]
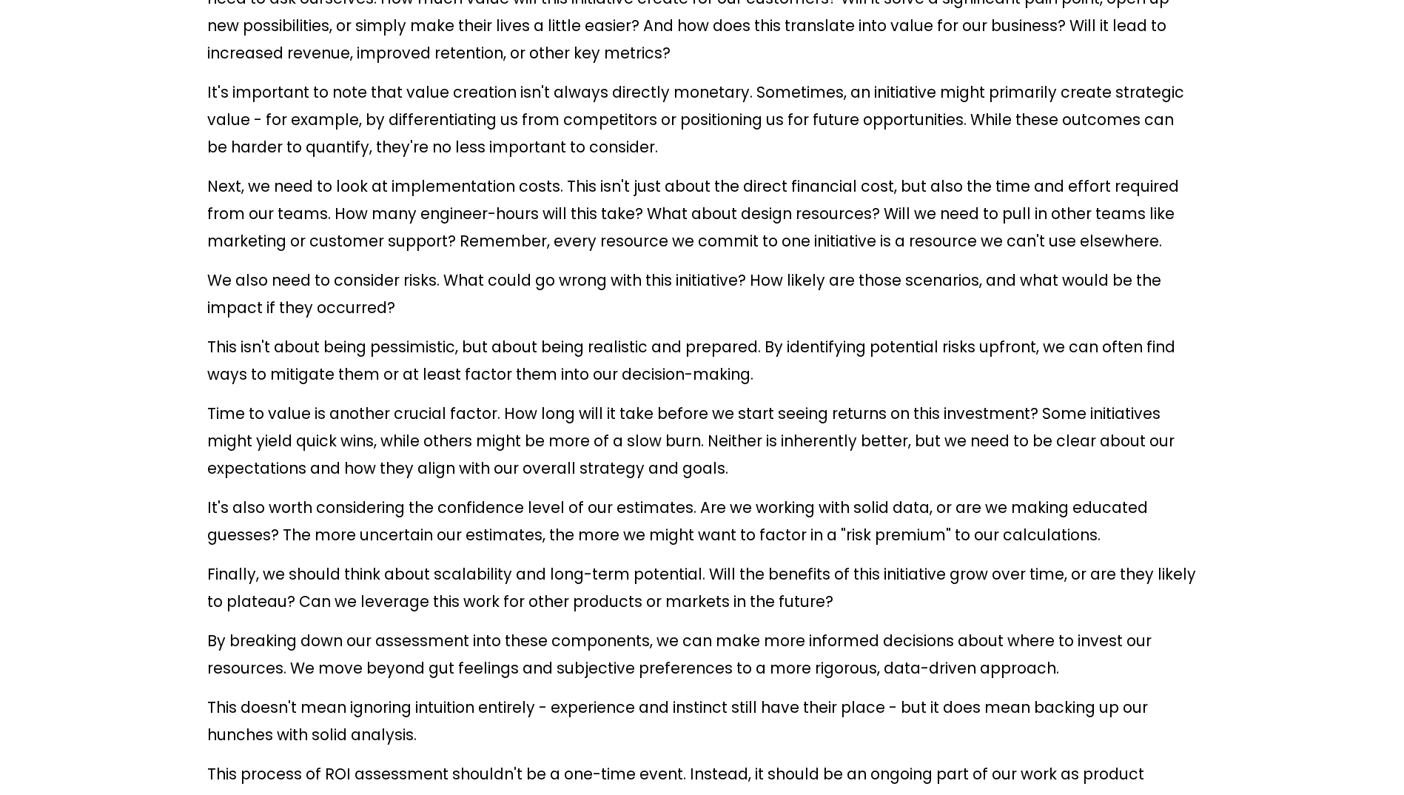
drag, startPoint x: 395, startPoint y: 381, endPoint x: 460, endPoint y: 377, distance: 65.3
drag, startPoint x: 460, startPoint y: 377, endPoint x: 460, endPoint y: 406, distance: 29.6
drag, startPoint x: 423, startPoint y: 446, endPoint x: 831, endPoint y: 446, distance: 408.5
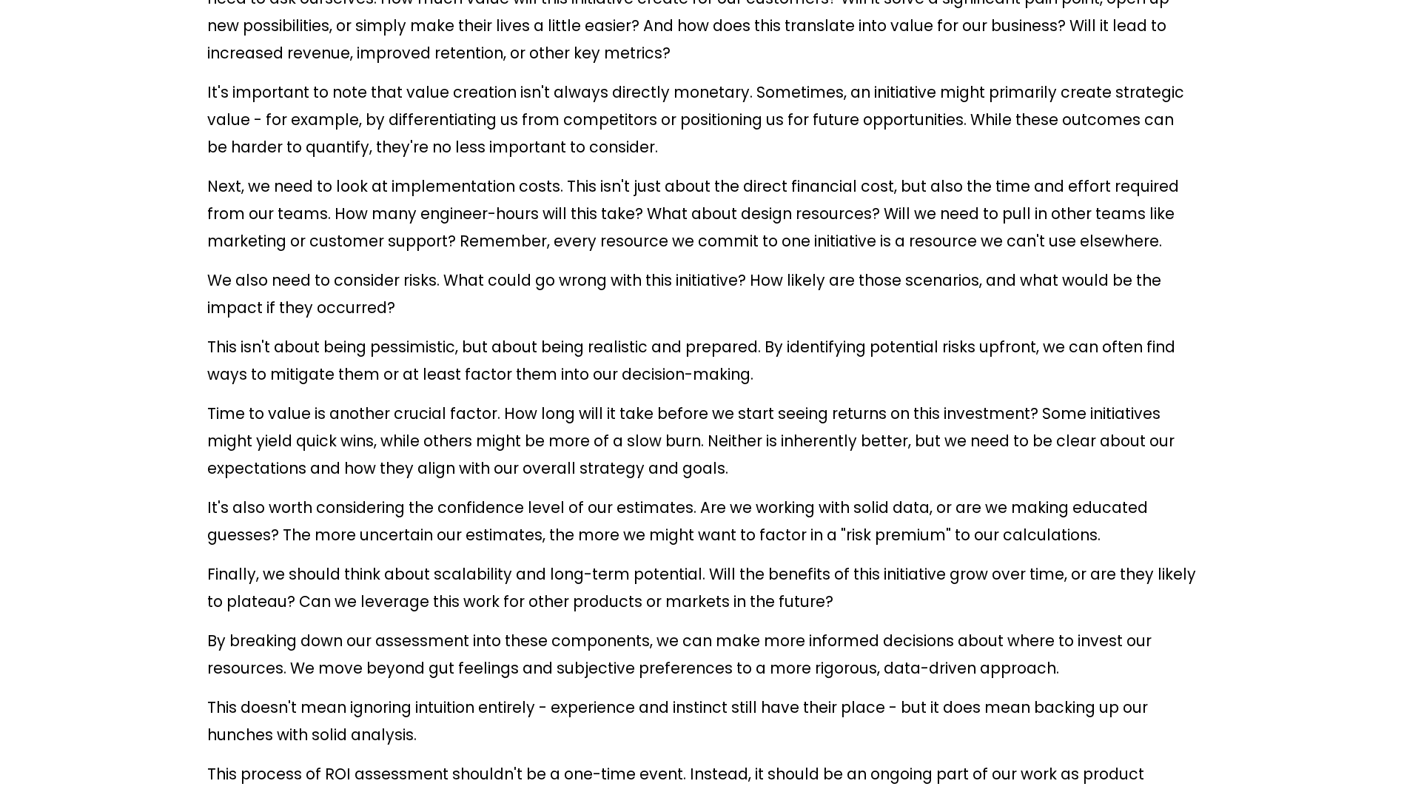
drag, startPoint x: 831, startPoint y: 446, endPoint x: 869, endPoint y: 448, distance: 37.8
drag, startPoint x: 916, startPoint y: 450, endPoint x: 249, endPoint y: 384, distance: 670.0
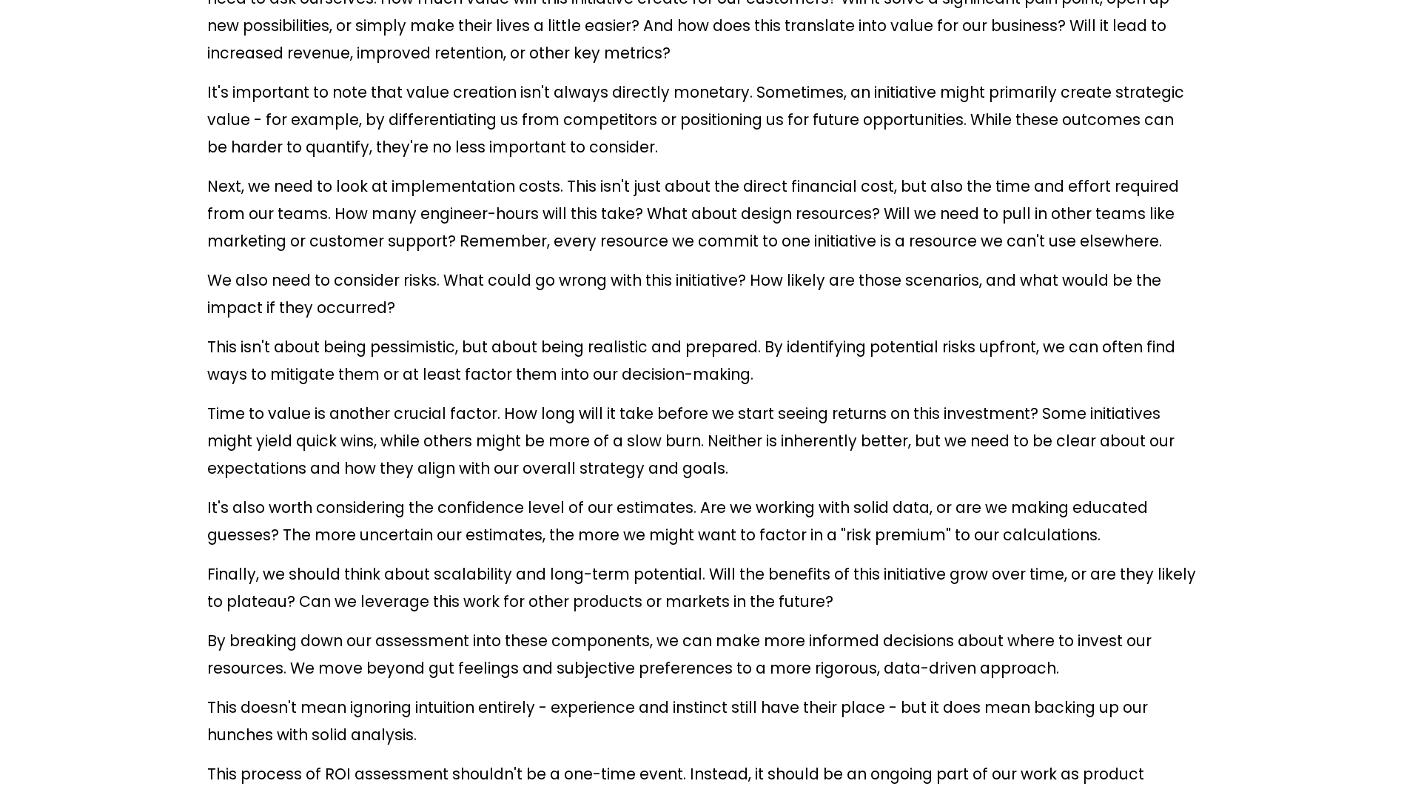
drag, startPoint x: 249, startPoint y: 384, endPoint x: 331, endPoint y: 474, distance: 121.6
drag, startPoint x: 963, startPoint y: 473, endPoint x: 247, endPoint y: 413, distance: 718.1
drag, startPoint x: 247, startPoint y: 413, endPoint x: 265, endPoint y: 514, distance: 102.9
